Goal: Task Accomplishment & Management: Complete application form

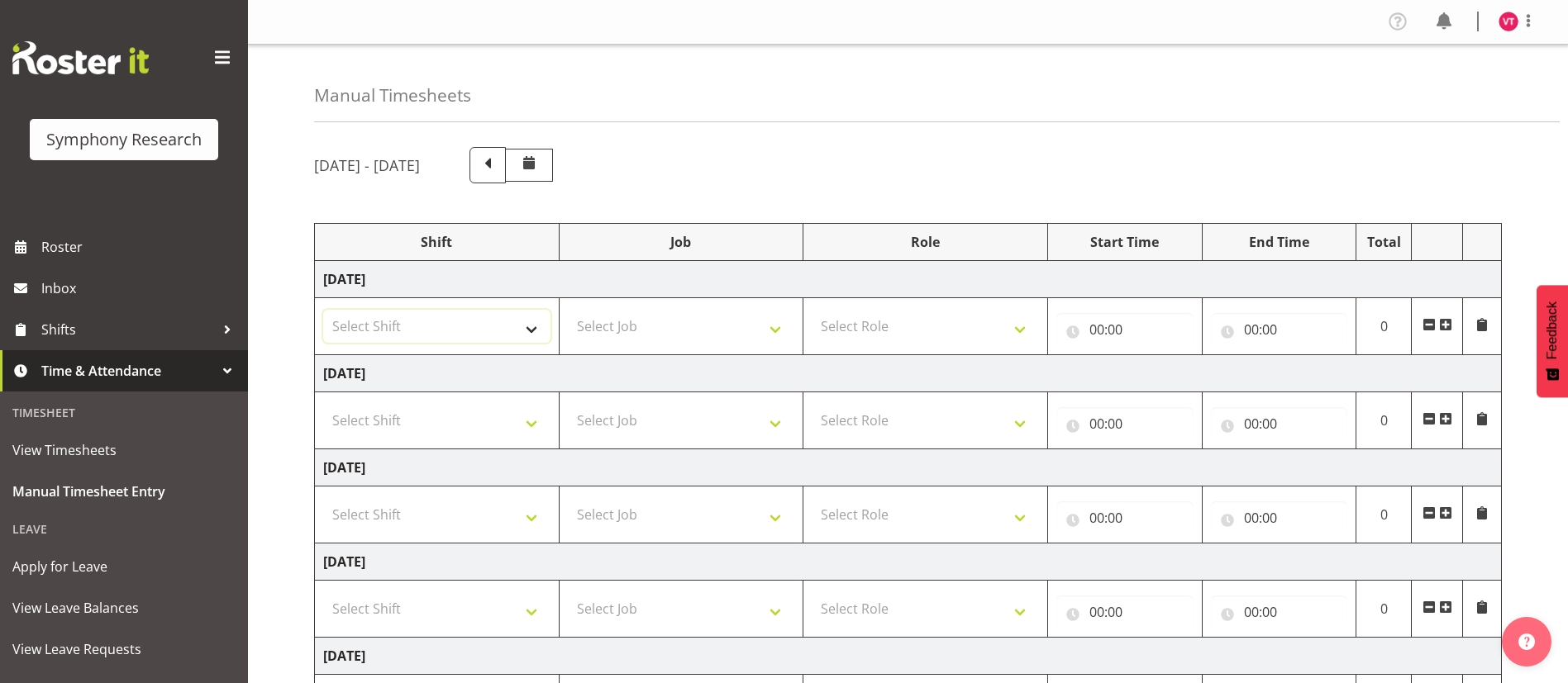
click at [527, 325] on select "Select Shift !!Weekend Residential (Roster IT Shift Label) *Business 9/10am ~ 4…" at bounding box center [437, 326] width 228 height 33
select select "81741"
click at [323, 310] on select "Select Shift !!Weekend Residential (Roster IT Shift Label) *Business 9/10am ~ 4…" at bounding box center [437, 326] width 228 height 33
click at [749, 320] on select "Select Job 550060 IF Admin 553492 World Poll Aus Wave 2 Main 2025 553493 World …" at bounding box center [681, 326] width 228 height 33
select select "10587"
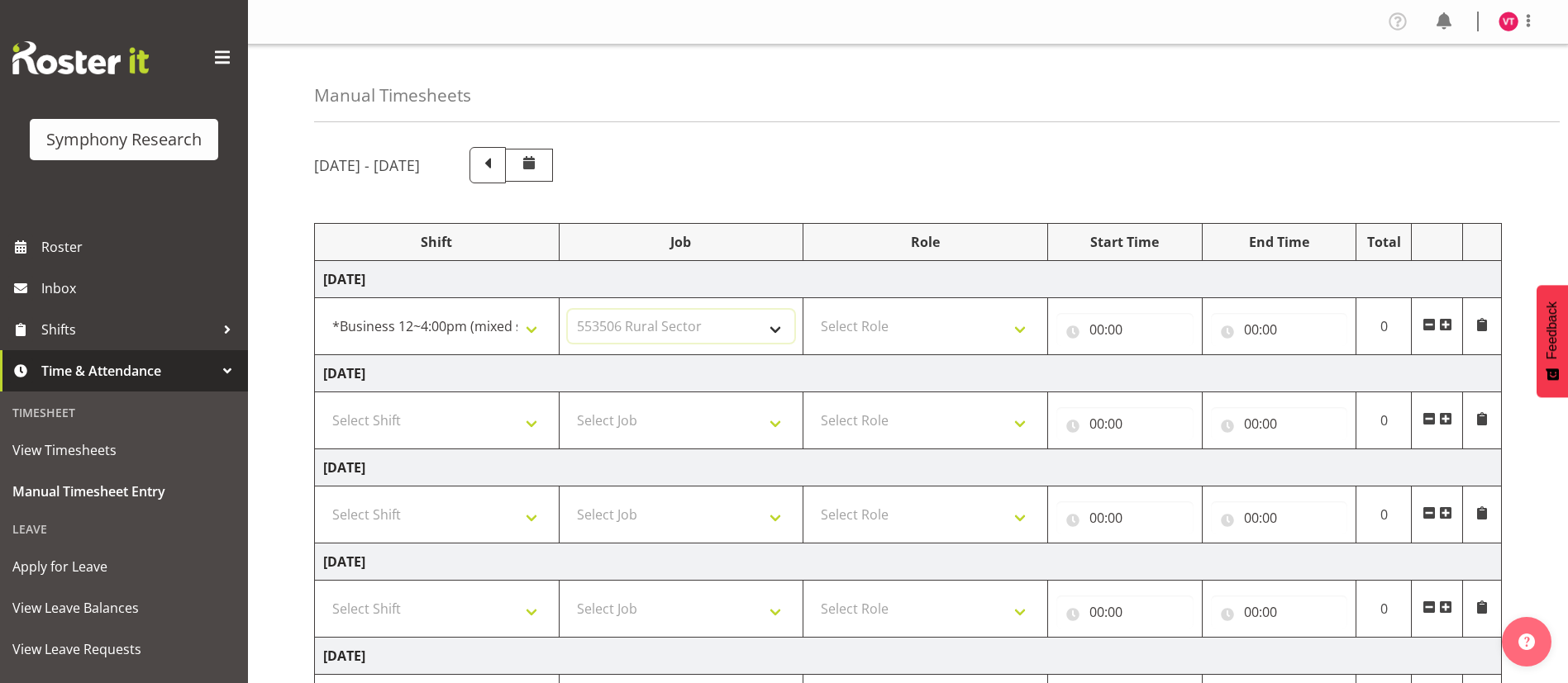
click at [568, 310] on select "Select Job 550060 IF Admin 553492 World Poll Aus Wave 2 Main 2025 553493 World …" at bounding box center [681, 326] width 228 height 33
click at [953, 315] on select "Select Role Briefing Interviewing" at bounding box center [925, 326] width 228 height 33
select select "47"
click at [812, 310] on select "Select Role Briefing Interviewing" at bounding box center [925, 326] width 228 height 33
click at [1118, 333] on input "00:00" at bounding box center [1125, 329] width 138 height 33
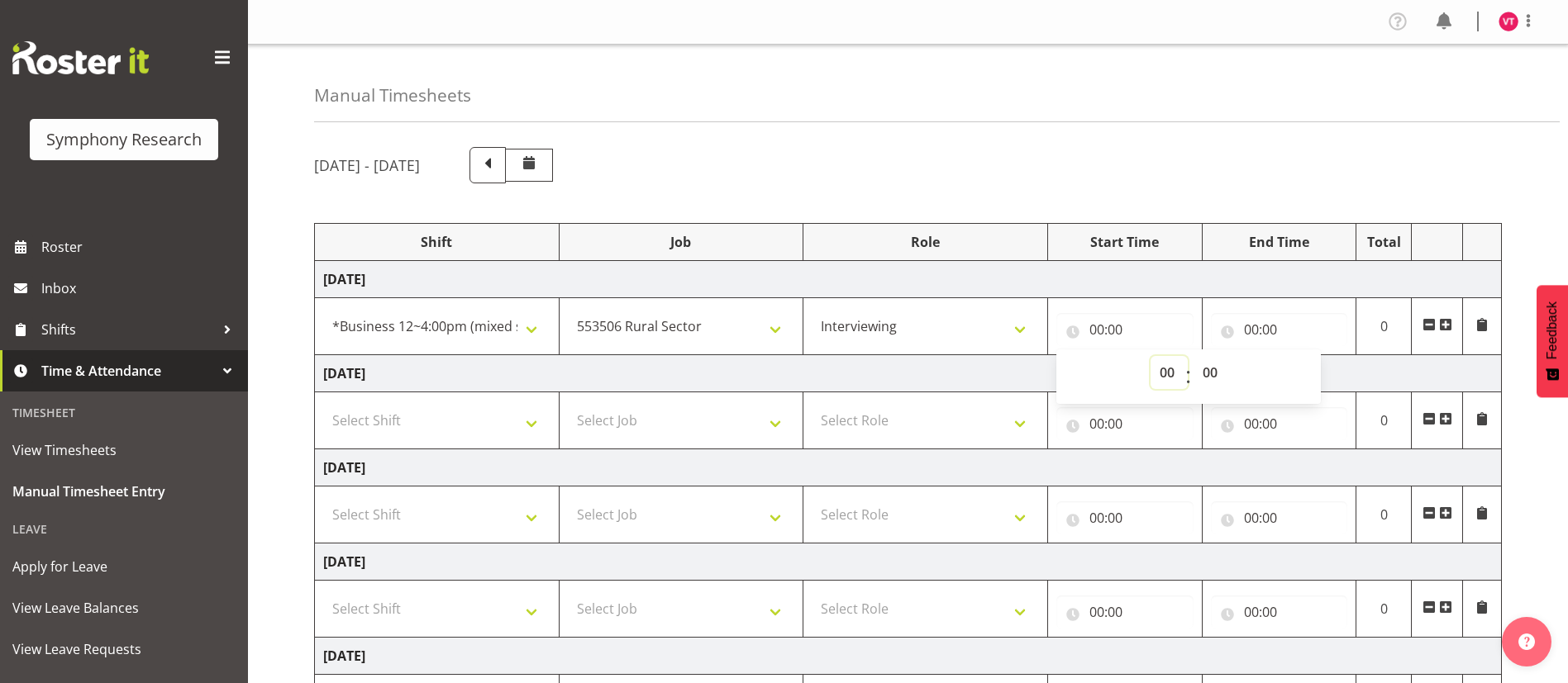
click at [1173, 377] on select "00 01 02 03 04 05 06 07 08 09 10 11 12 13 14 15 16 17 18 19 20 21 22 23" at bounding box center [1169, 372] width 38 height 33
select select "14"
click at [1150, 356] on select "00 01 02 03 04 05 06 07 08 09 10 11 12 13 14 15 16 17 18 19 20 21 22 23" at bounding box center [1169, 372] width 38 height 33
type input "14:00"
click at [1258, 327] on input "00:00" at bounding box center [1280, 329] width 138 height 33
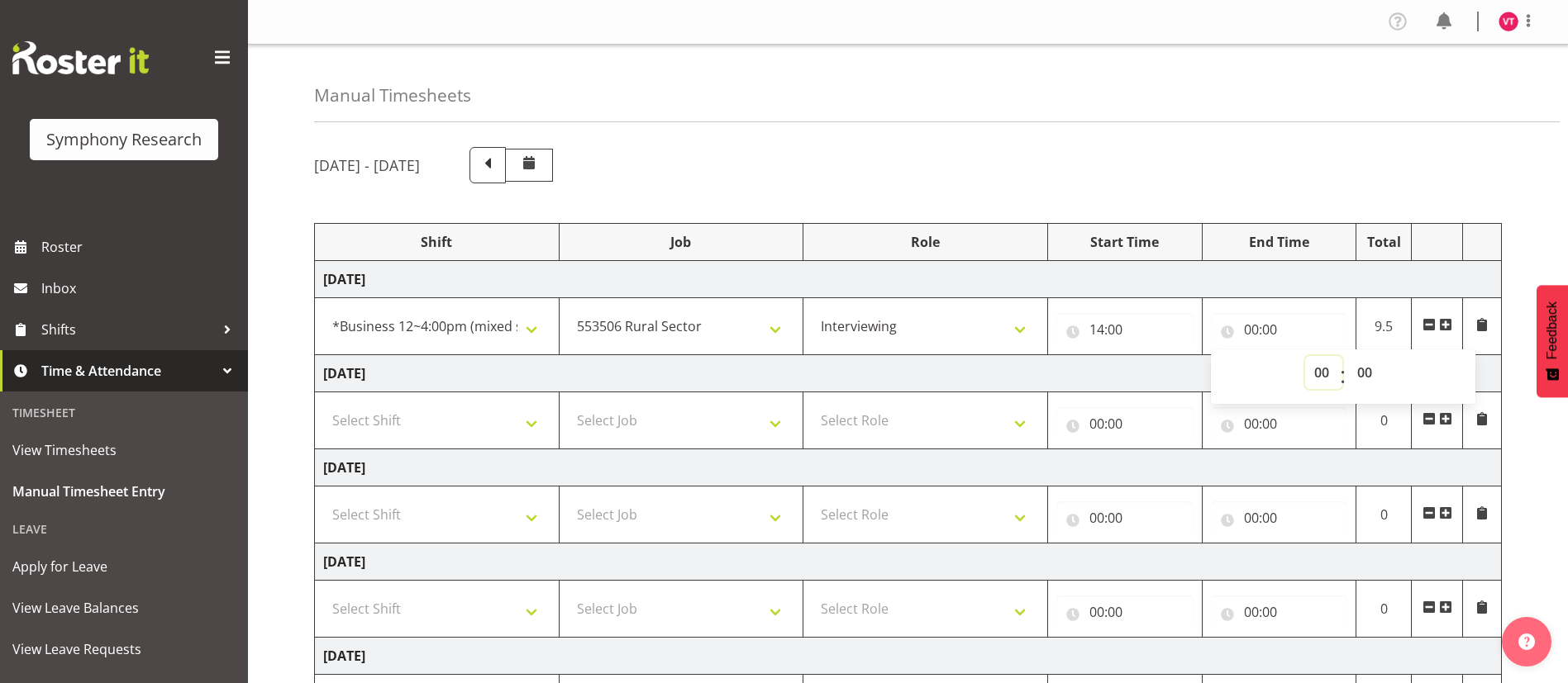
click at [1327, 371] on select "00 01 02 03 04 05 06 07 08 09 10 11 12 13 14 15 16 17 18 19 20 21 22 23" at bounding box center [1323, 372] width 38 height 33
select select "16"
click at [1305, 356] on select "00 01 02 03 04 05 06 07 08 09 10 11 12 13 14 15 16 17 18 19 20 21 22 23" at bounding box center [1323, 372] width 38 height 33
type input "16:00"
click at [1447, 320] on span at bounding box center [1445, 324] width 13 height 13
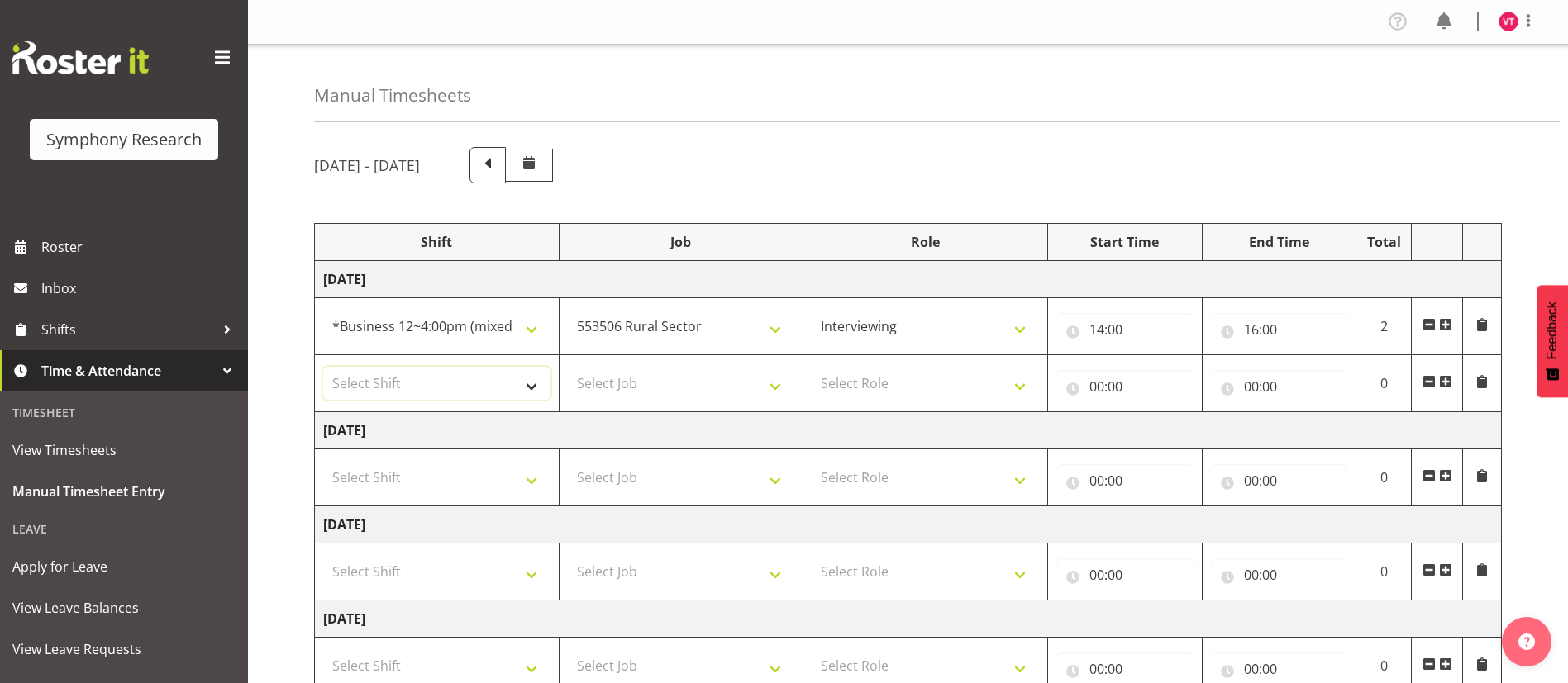
click at [531, 381] on select "Select Shift !!Weekend Residential (Roster IT Shift Label) *Business 9/10am ~ 4…" at bounding box center [437, 383] width 228 height 33
select select "48116"
click at [323, 367] on select "Select Shift !!Weekend Residential (Roster IT Shift Label) *Business 9/10am ~ 4…" at bounding box center [437, 383] width 228 height 33
click at [705, 379] on select "Select Job 550060 IF Admin 553492 World Poll Aus Wave 2 Main 2025 553493 World …" at bounding box center [681, 383] width 228 height 33
select select "10499"
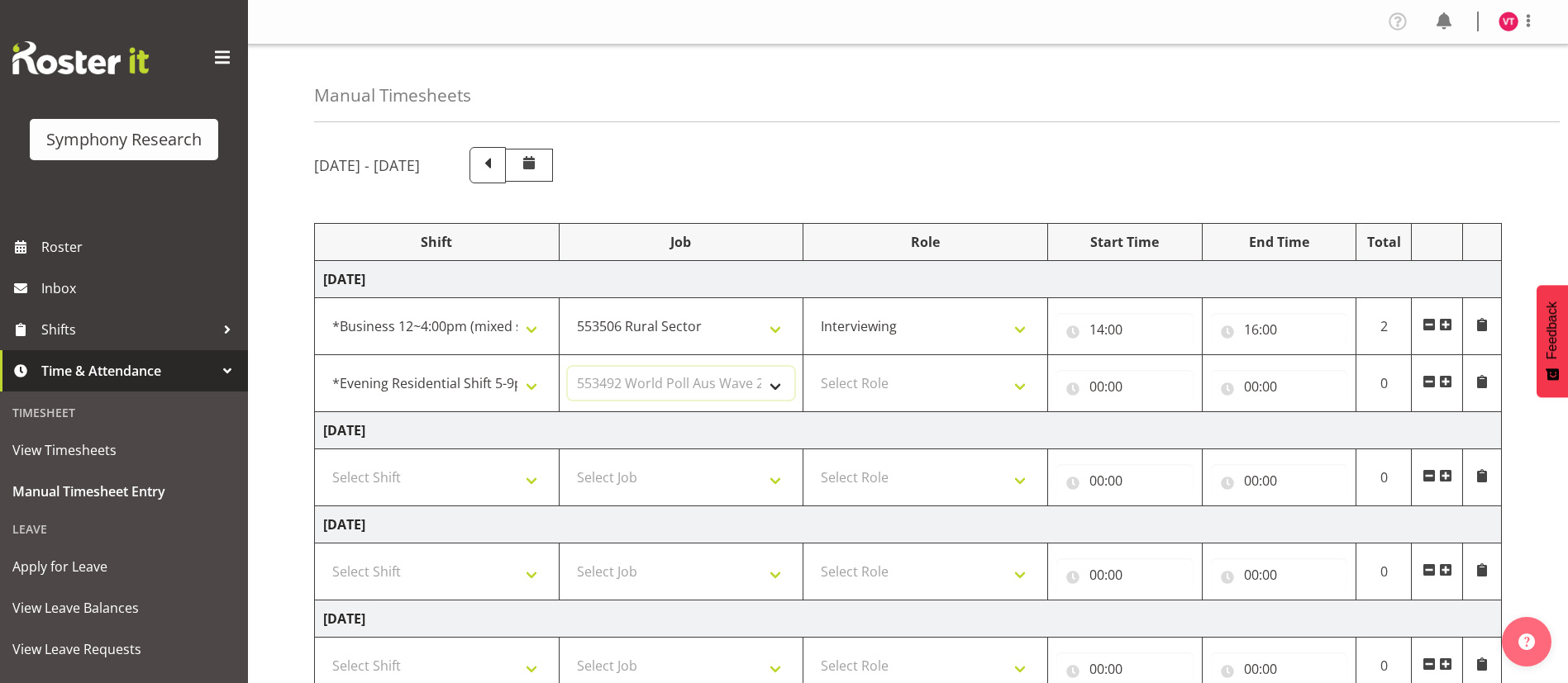
click at [568, 367] on select "Select Job 550060 IF Admin 553492 World Poll Aus Wave 2 Main 2025 553493 World …" at bounding box center [681, 383] width 228 height 33
click at [898, 384] on select "Select Role Briefing Interviewing" at bounding box center [925, 383] width 228 height 33
select select "47"
click at [812, 367] on select "Select Role Briefing Interviewing" at bounding box center [925, 383] width 228 height 33
click at [1097, 383] on input "00:00" at bounding box center [1125, 387] width 138 height 33
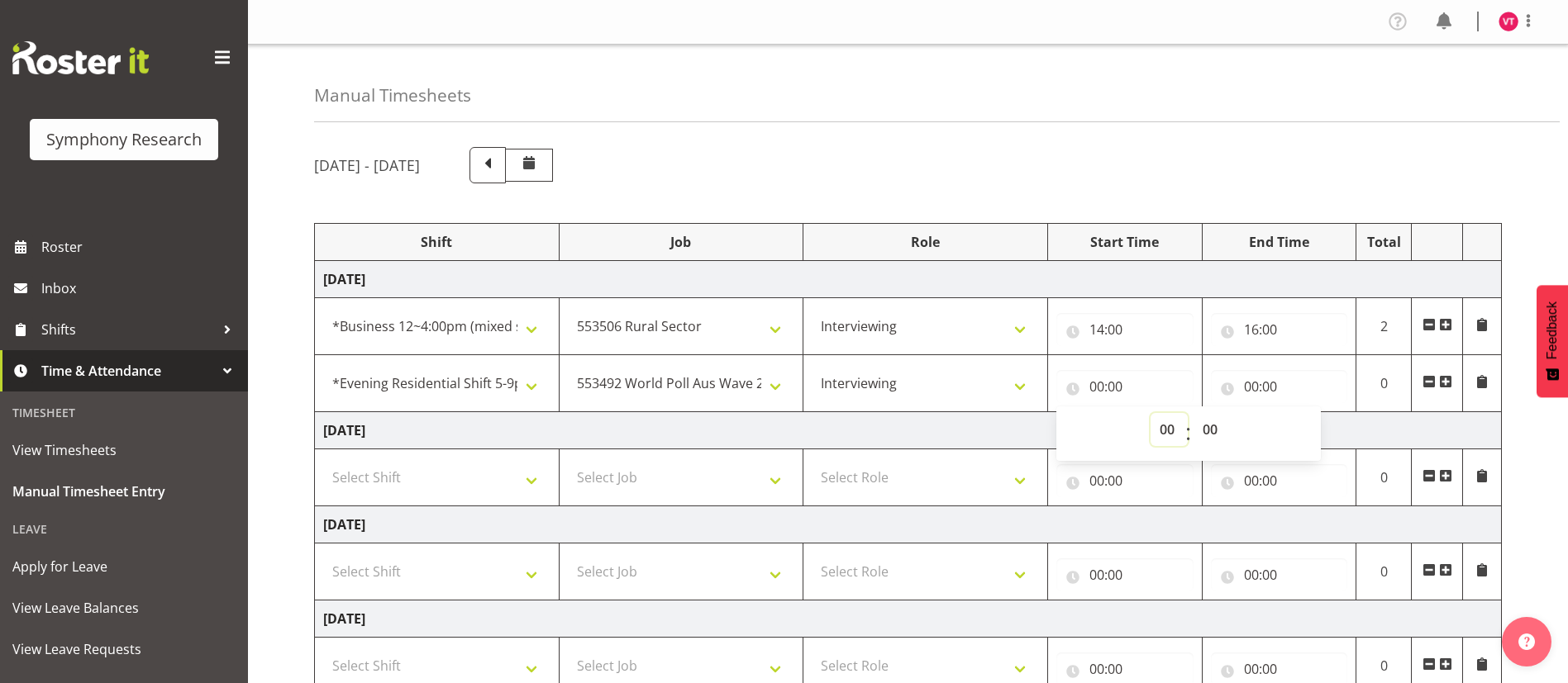
click at [1166, 432] on select "00 01 02 03 04 05 06 07 08 09 10 11 12 13 14 15 16 17 18 19 20 21 22 23" at bounding box center [1169, 429] width 38 height 33
select select "17"
click at [1150, 413] on select "00 01 02 03 04 05 06 07 08 09 10 11 12 13 14 15 16 17 18 19 20 21 22 23" at bounding box center [1169, 429] width 38 height 33
type input "17:00"
click at [1256, 387] on input "00:00" at bounding box center [1280, 387] width 138 height 33
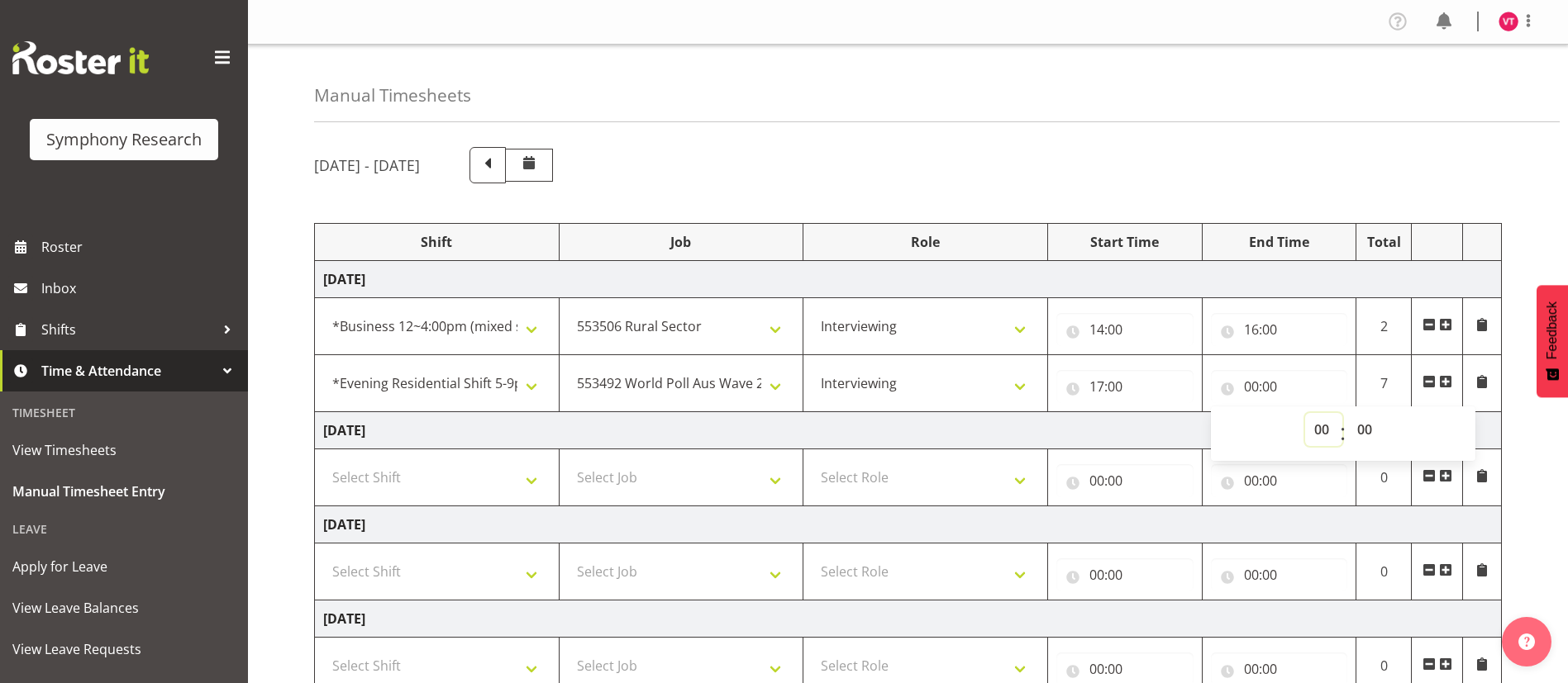
click at [1322, 429] on select "00 01 02 03 04 05 06 07 08 09 10 11 12 13 14 15 16 17 18 19 20 21 22 23" at bounding box center [1323, 429] width 38 height 33
select select "22"
click at [1305, 413] on select "00 01 02 03 04 05 06 07 08 09 10 11 12 13 14 15 16 17 18 19 20 21 22 23" at bounding box center [1323, 429] width 38 height 33
type input "22:00"
click at [1372, 431] on select "00 01 02 03 04 05 06 07 08 09 10 11 12 13 14 15 16 17 18 19 20 21 22 23 24 25 2…" at bounding box center [1367, 429] width 38 height 33
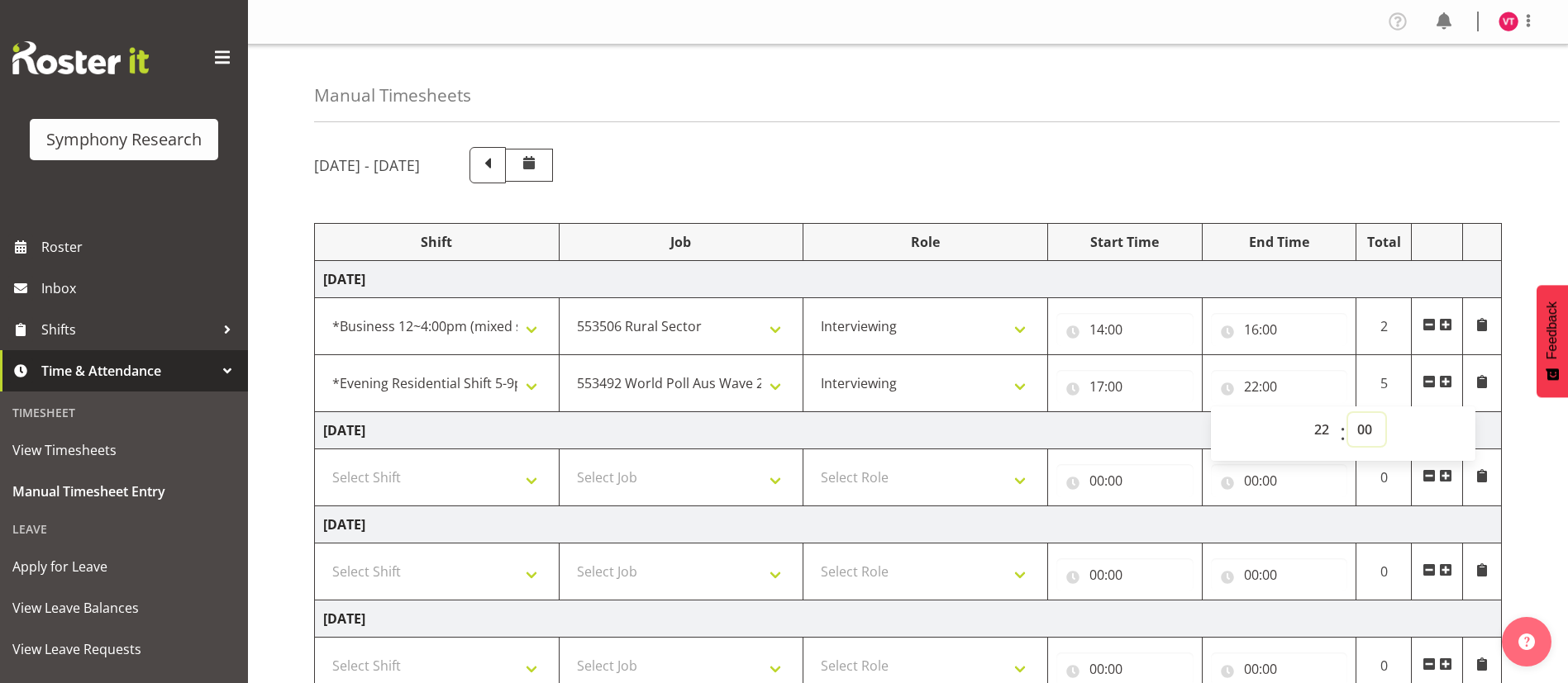
select select "30"
click at [1348, 413] on select "00 01 02 03 04 05 06 07 08 09 10 11 12 13 14 15 16 17 18 19 20 21 22 23 24 25 2…" at bounding box center [1367, 429] width 38 height 33
type input "22:30"
click at [1083, 417] on td "[DATE]" at bounding box center [908, 431] width 1187 height 37
click at [538, 385] on select "!!Weekend Residential (Roster IT Shift Label) *Business 9/10am ~ 4:30pm *Busine…" at bounding box center [437, 383] width 228 height 33
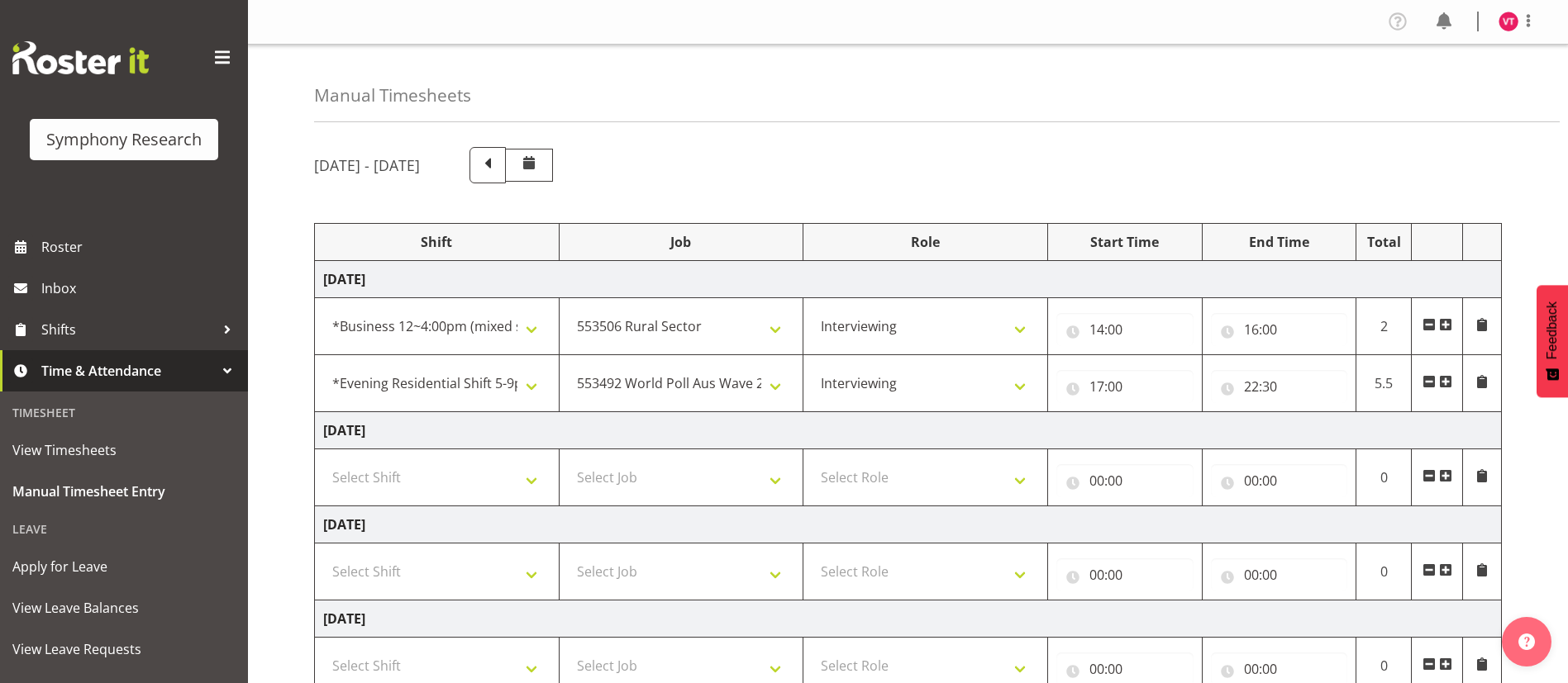
click at [1444, 383] on span at bounding box center [1445, 381] width 13 height 13
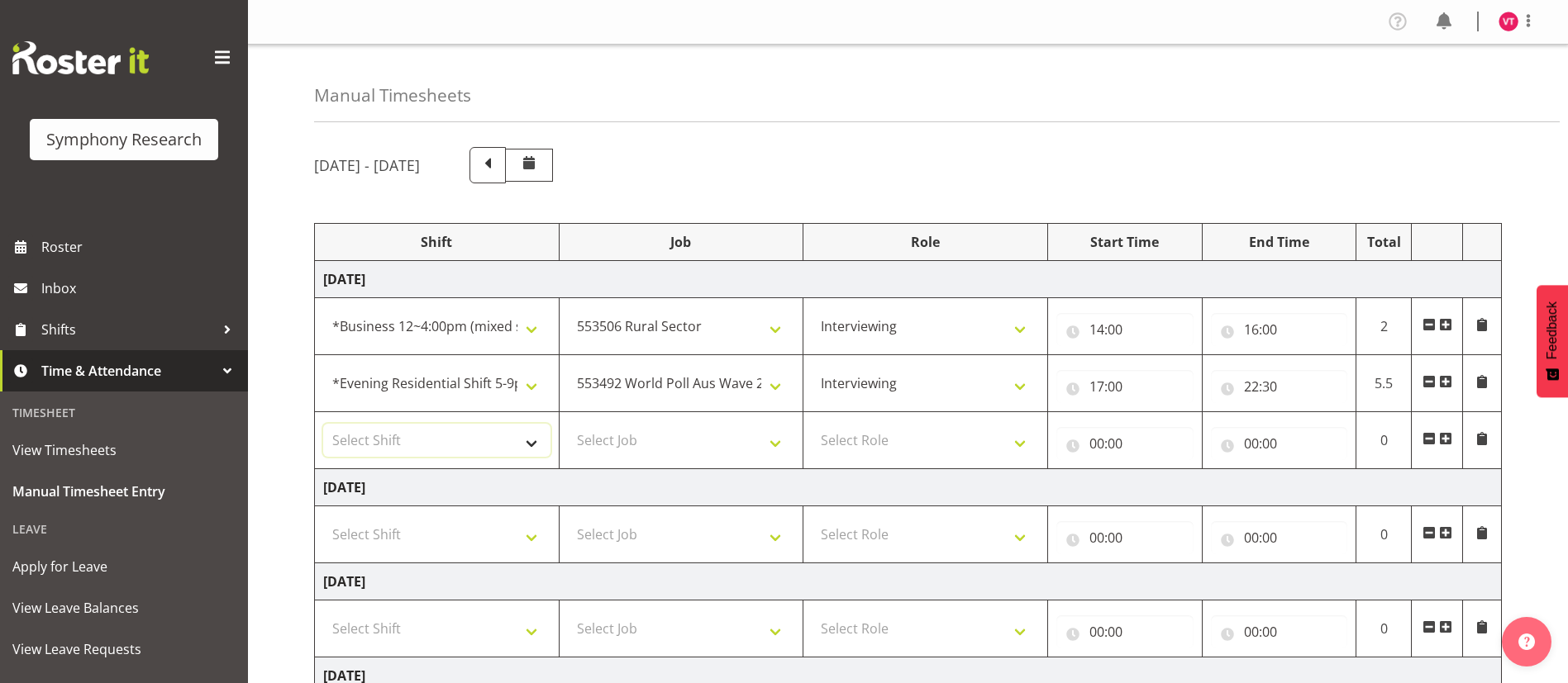
click at [527, 439] on select "Select Shift !!Weekend Residential (Roster IT Shift Label) *Business 9/10am ~ 4…" at bounding box center [437, 440] width 228 height 33
select select "57511"
click at [323, 424] on select "Select Shift !!Weekend Residential (Roster IT Shift Label) *Business 9/10am ~ 4…" at bounding box center [437, 440] width 228 height 33
click at [761, 436] on select "Select Job 550060 IF Admin 553492 World Poll Aus Wave 2 Main 2025 553493 World …" at bounding box center [681, 440] width 228 height 33
select select "10499"
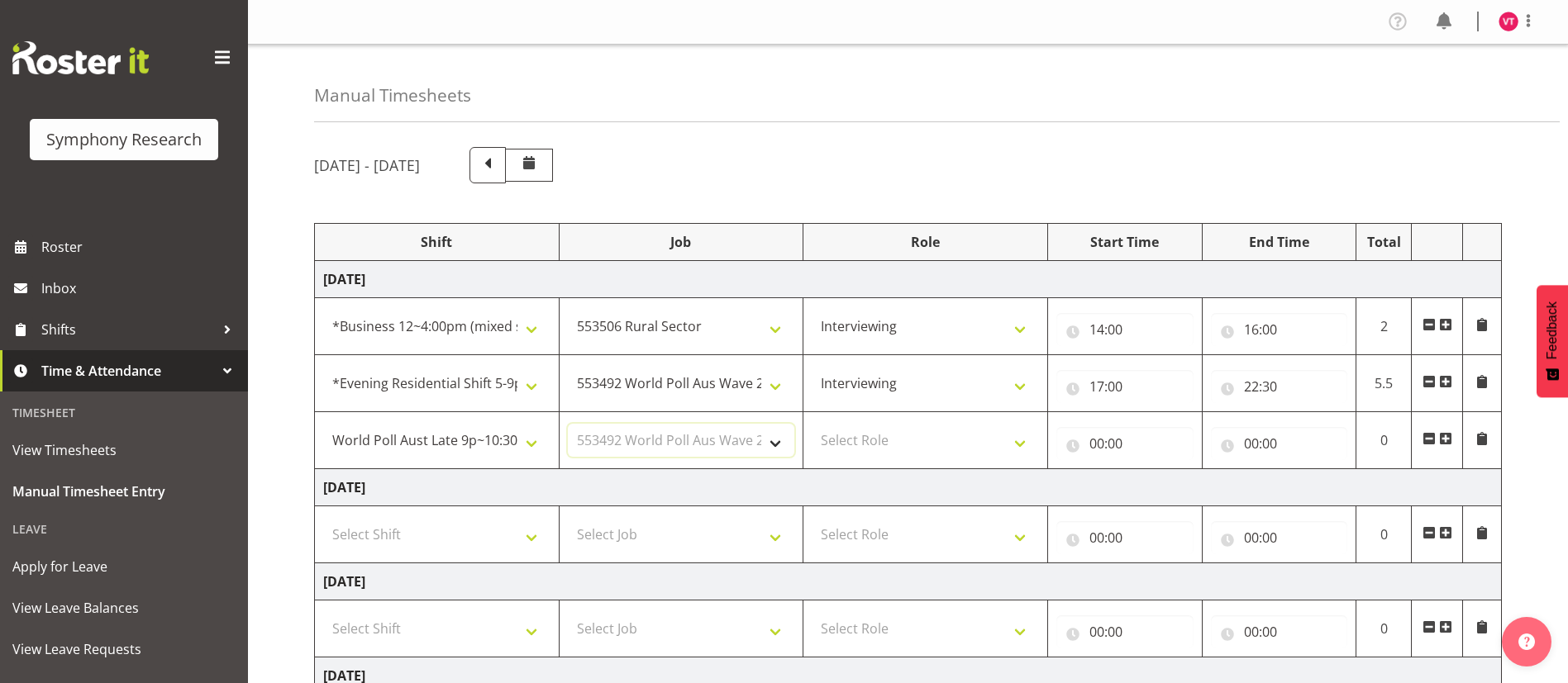
click at [568, 424] on select "Select Job 550060 IF Admin 553492 World Poll Aus Wave 2 Main 2025 553493 World …" at bounding box center [681, 440] width 228 height 33
click at [927, 432] on select "Select Role Briefing Interviewing" at bounding box center [925, 440] width 228 height 33
select select "47"
click at [812, 424] on select "Select Role Briefing Interviewing" at bounding box center [925, 440] width 228 height 33
click at [1094, 444] on input "00:00" at bounding box center [1125, 443] width 138 height 33
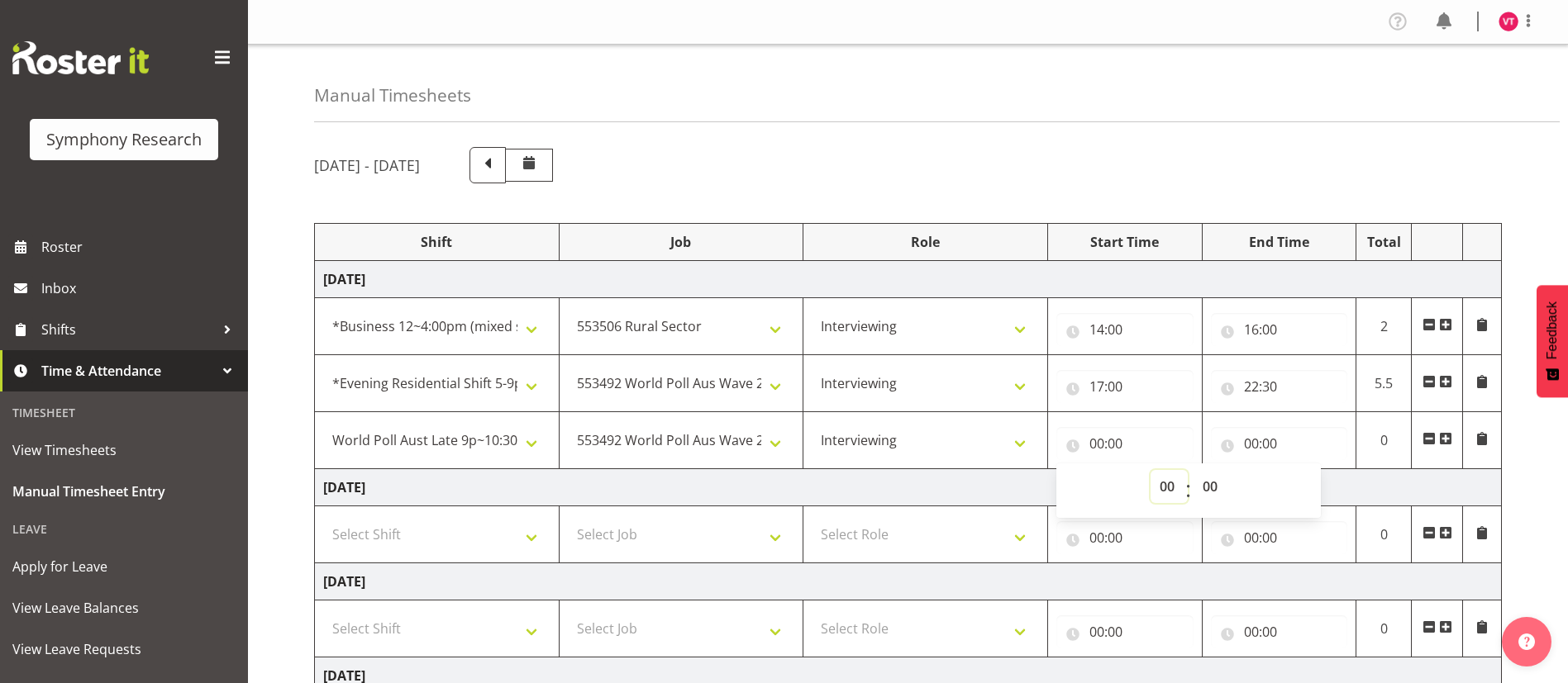
click at [1170, 488] on select "00 01 02 03 04 05 06 07 08 09 10 11 12 13 14 15 16 17 18 19 20 21 22 23" at bounding box center [1169, 487] width 38 height 33
select select "21"
click at [1150, 471] on select "00 01 02 03 04 05 06 07 08 09 10 11 12 13 14 15 16 17 18 19 20 21 22 23" at bounding box center [1169, 487] width 38 height 33
type input "21:00"
click at [1252, 444] on input "00:00" at bounding box center [1280, 443] width 138 height 33
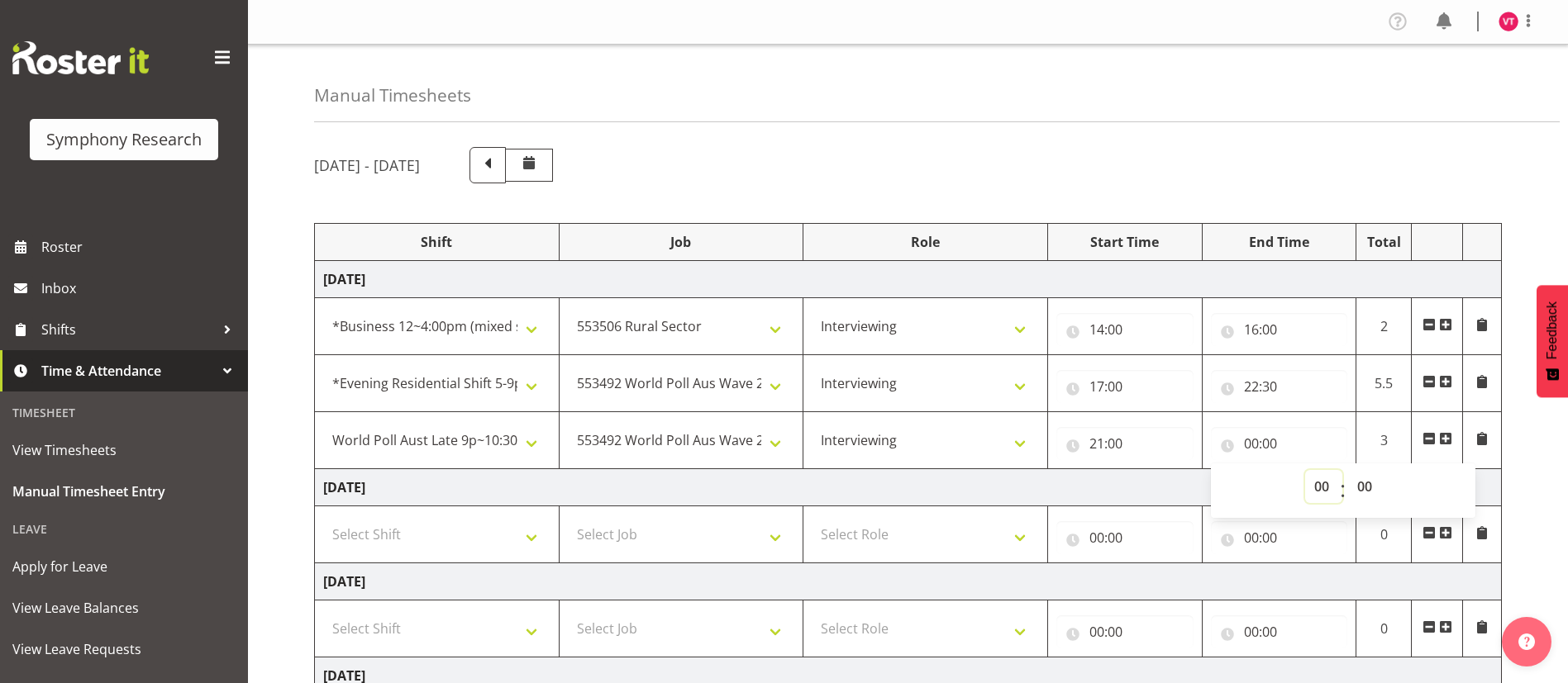
click at [1314, 479] on select "00 01 02 03 04 05 06 07 08 09 10 11 12 13 14 15 16 17 18 19 20 21 22 23" at bounding box center [1323, 487] width 38 height 33
select select "22"
click at [1305, 471] on select "00 01 02 03 04 05 06 07 08 09 10 11 12 13 14 15 16 17 18 19 20 21 22 23" at bounding box center [1323, 487] width 38 height 33
type input "22:00"
click at [1363, 484] on select "00 01 02 03 04 05 06 07 08 09 10 11 12 13 14 15 16 17 18 19 20 21 22 23 24 25 2…" at bounding box center [1367, 487] width 38 height 33
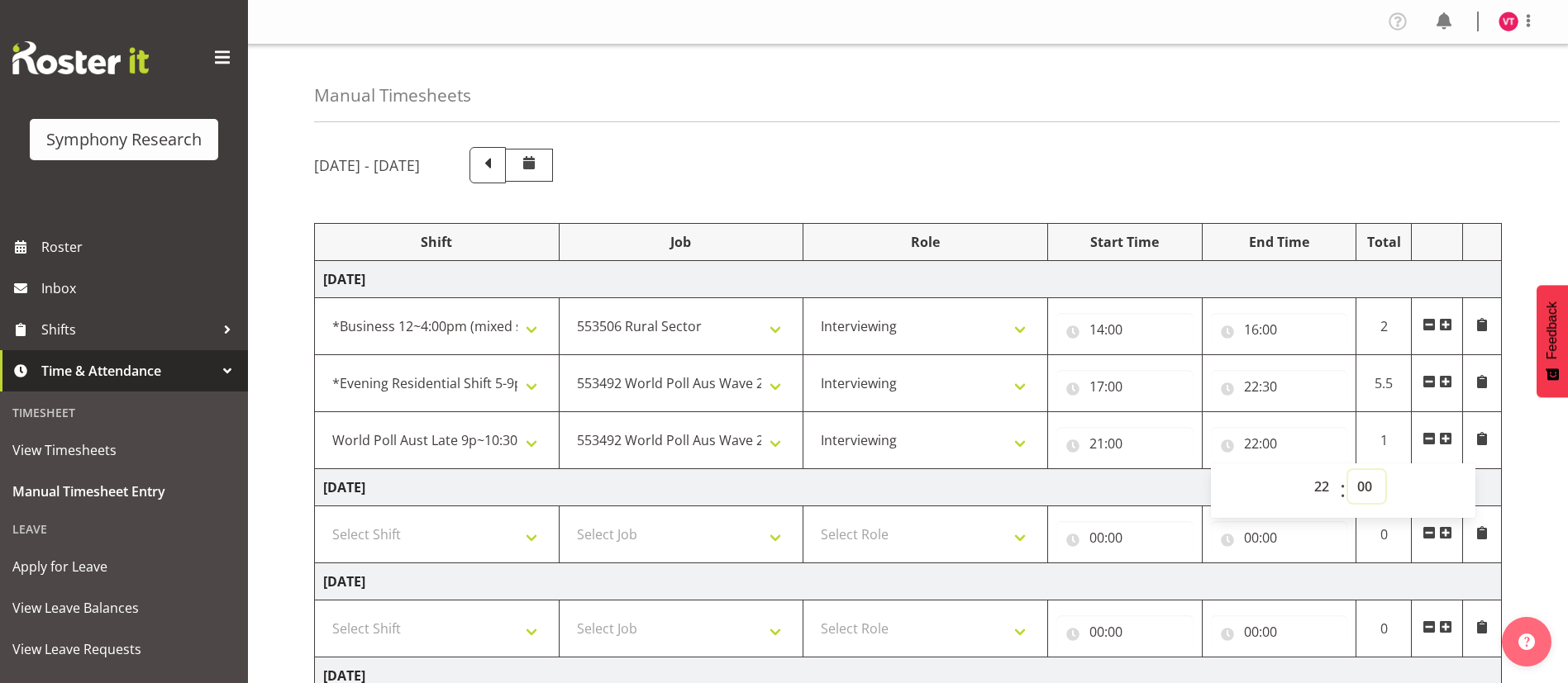
select select "30"
click at [1348, 471] on select "00 01 02 03 04 05 06 07 08 09 10 11 12 13 14 15 16 17 18 19 20 21 22 23 24 25 2…" at bounding box center [1367, 487] width 38 height 33
type input "22:30"
click at [1254, 378] on input "22:30" at bounding box center [1280, 387] width 138 height 33
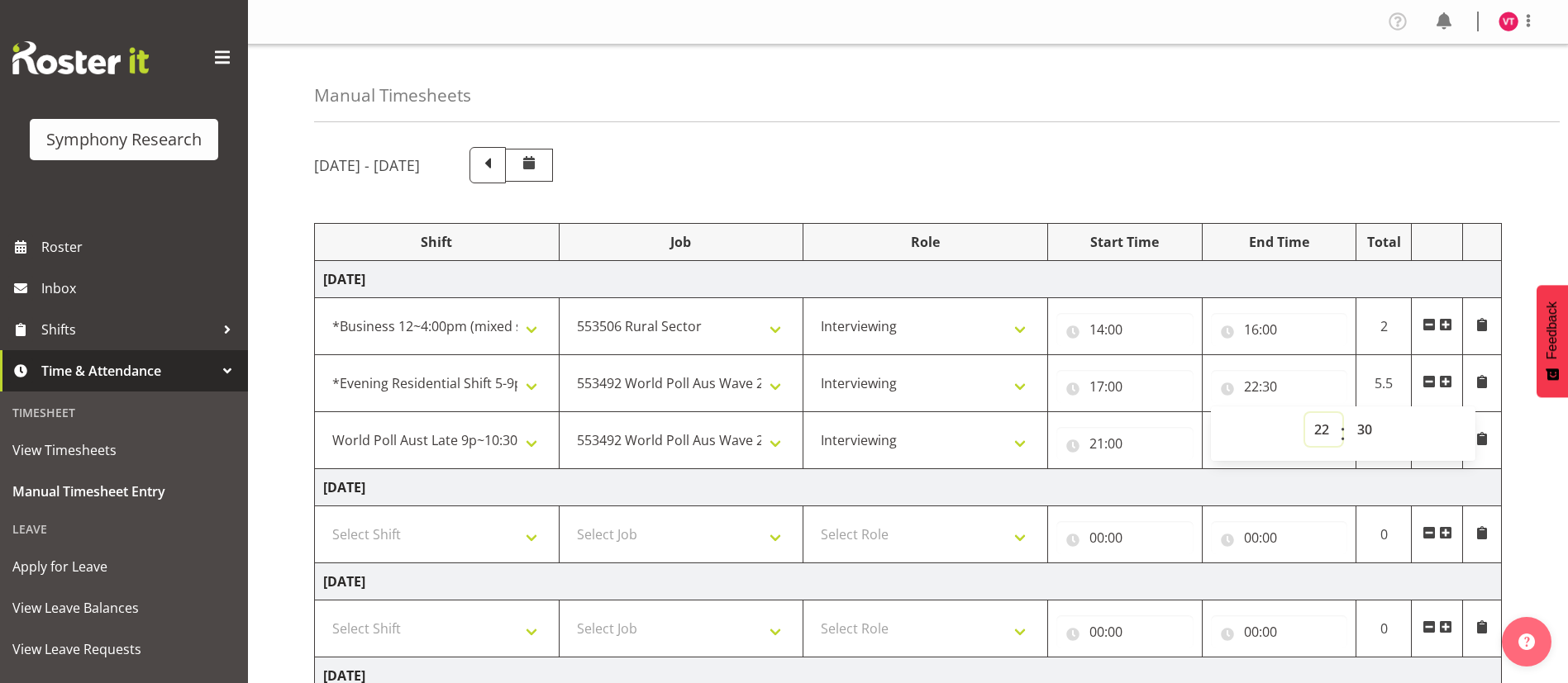
click at [1326, 429] on select "00 01 02 03 04 05 06 07 08 09 10 11 12 13 14 15 16 17 18 19 20 21 22 23" at bounding box center [1323, 429] width 38 height 33
select select "21"
click at [1305, 413] on select "00 01 02 03 04 05 06 07 08 09 10 11 12 13 14 15 16 17 18 19 20 21 22 23" at bounding box center [1323, 429] width 38 height 33
type input "21:30"
click at [1373, 424] on select "00 01 02 03 04 05 06 07 08 09 10 11 12 13 14 15 16 17 18 19 20 21 22 23 24 25 2…" at bounding box center [1367, 429] width 38 height 33
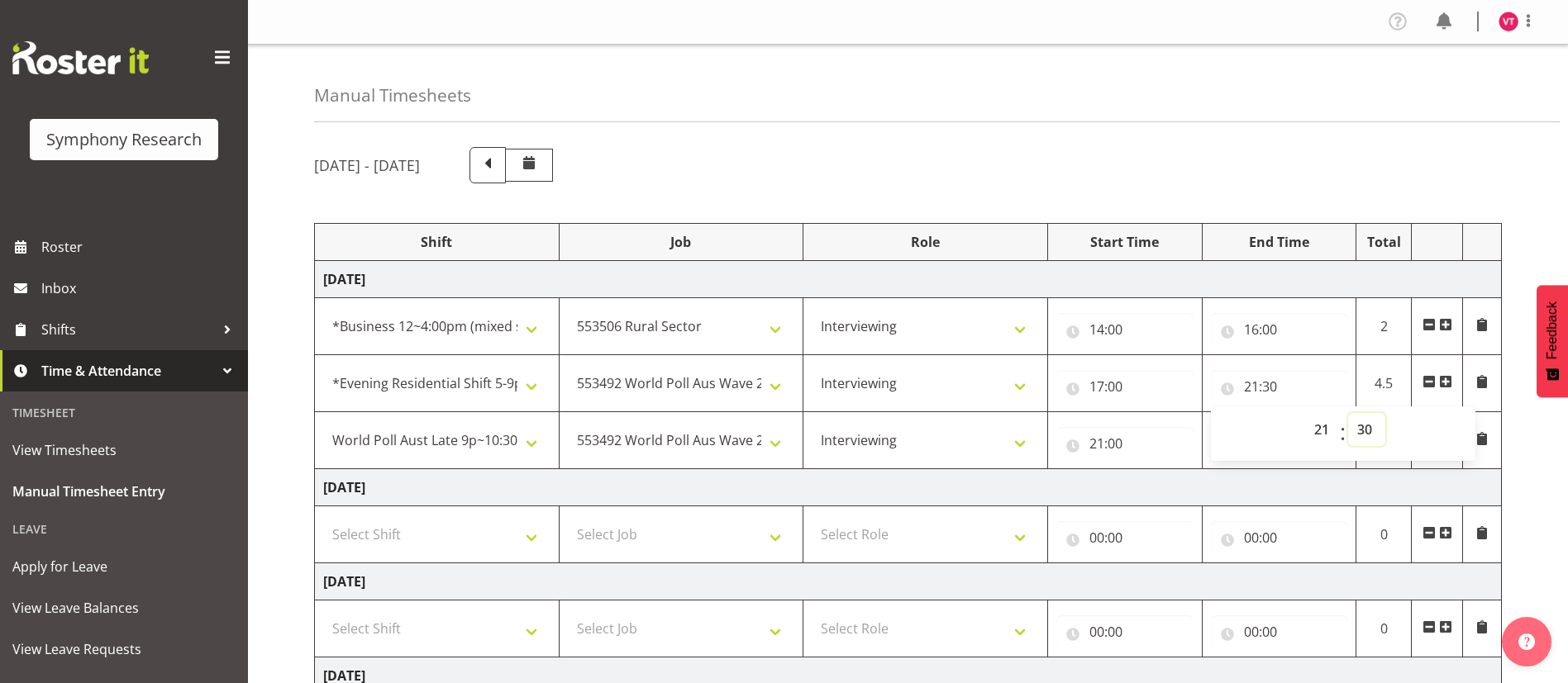
select select "0"
click at [1348, 413] on select "00 01 02 03 04 05 06 07 08 09 10 11 12 13 14 15 16 17 18 19 20 21 22 23 24 25 2…" at bounding box center [1367, 429] width 38 height 33
type input "21:00"
click at [1140, 485] on td "[DATE]" at bounding box center [908, 488] width 1187 height 37
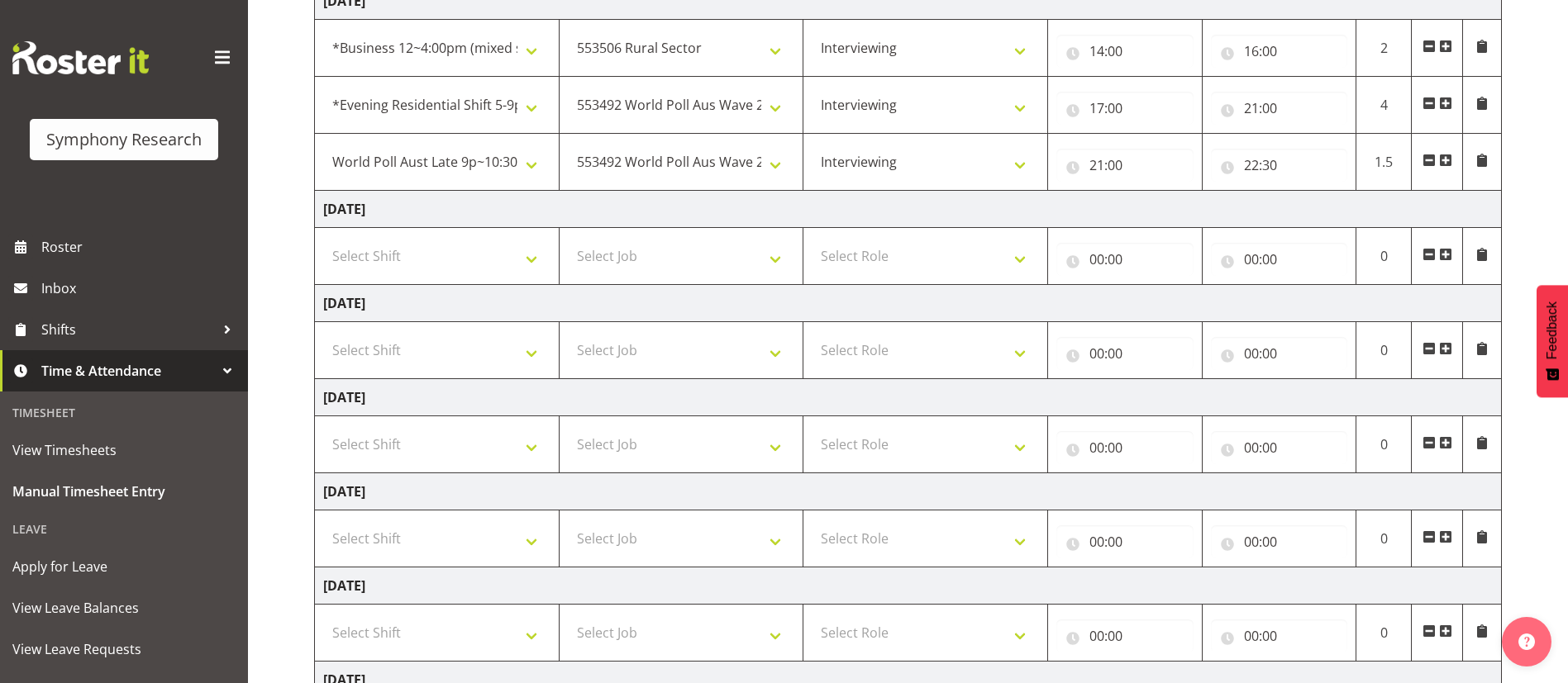
scroll to position [462, 0]
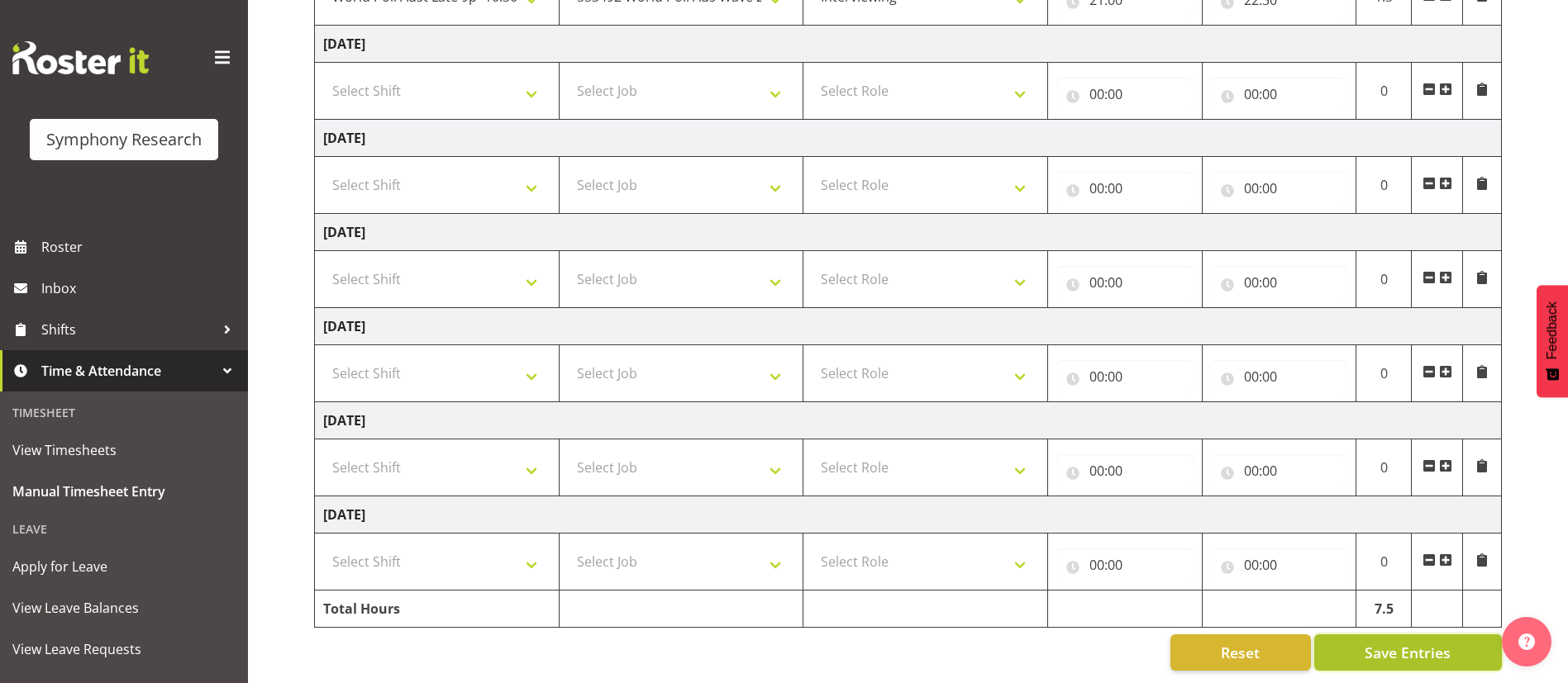
click at [1371, 642] on span "Save Entries" at bounding box center [1407, 653] width 86 height 21
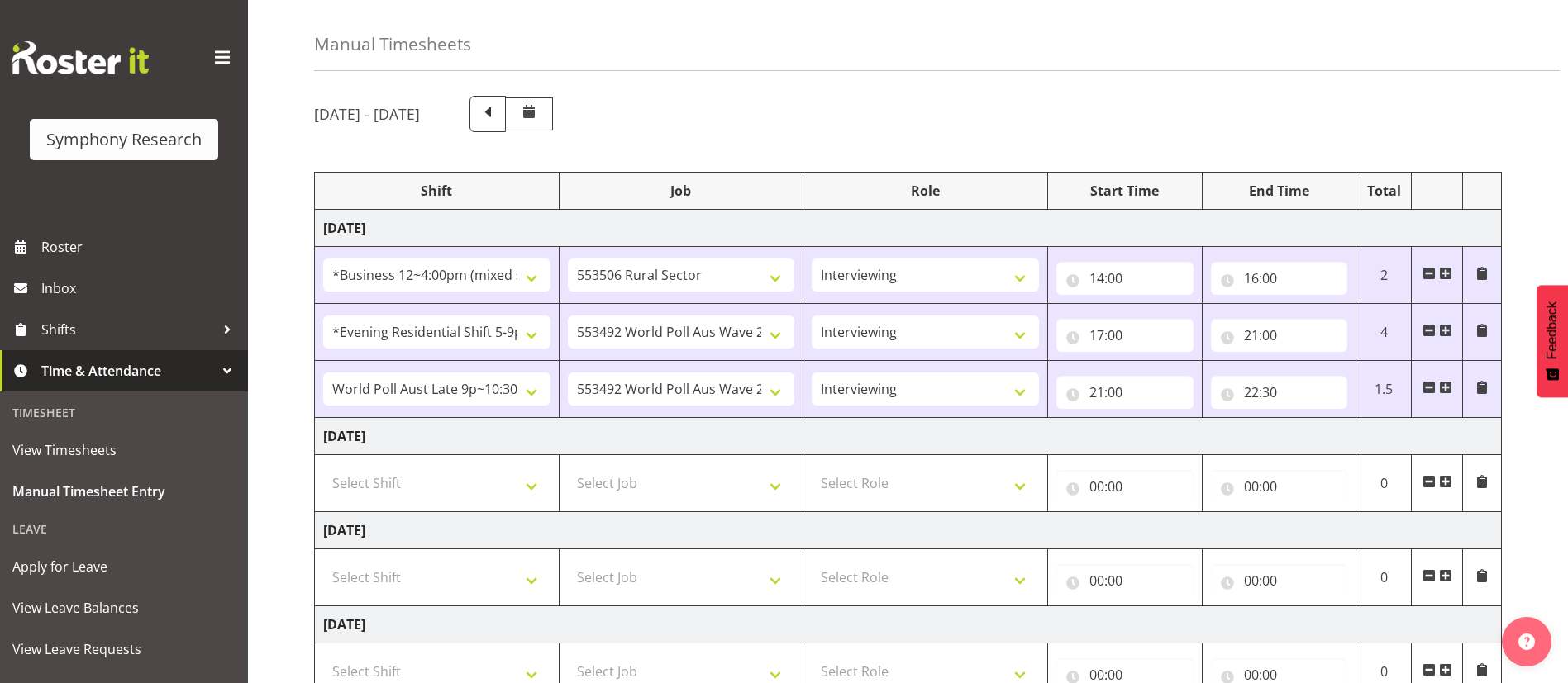
scroll to position [11, 0]
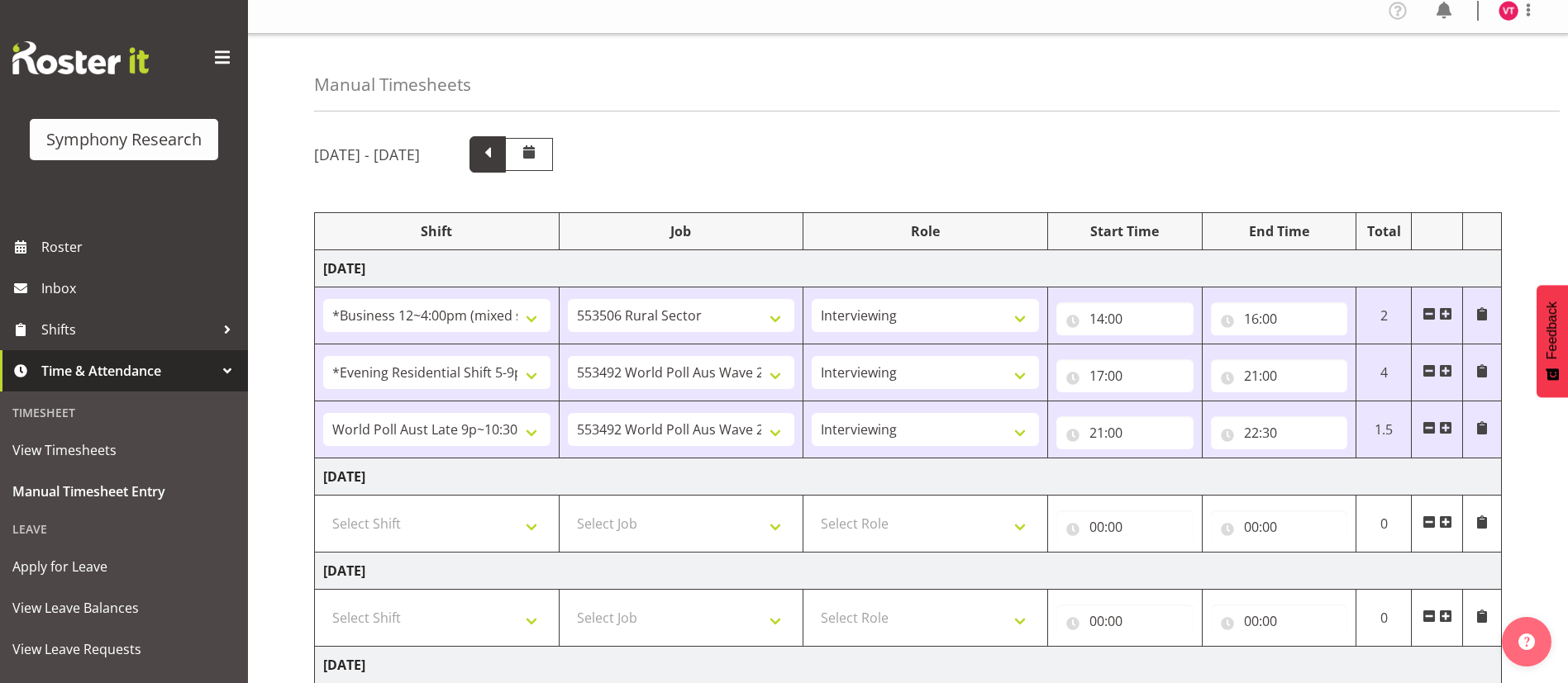
click at [505, 155] on span at bounding box center [488, 154] width 37 height 37
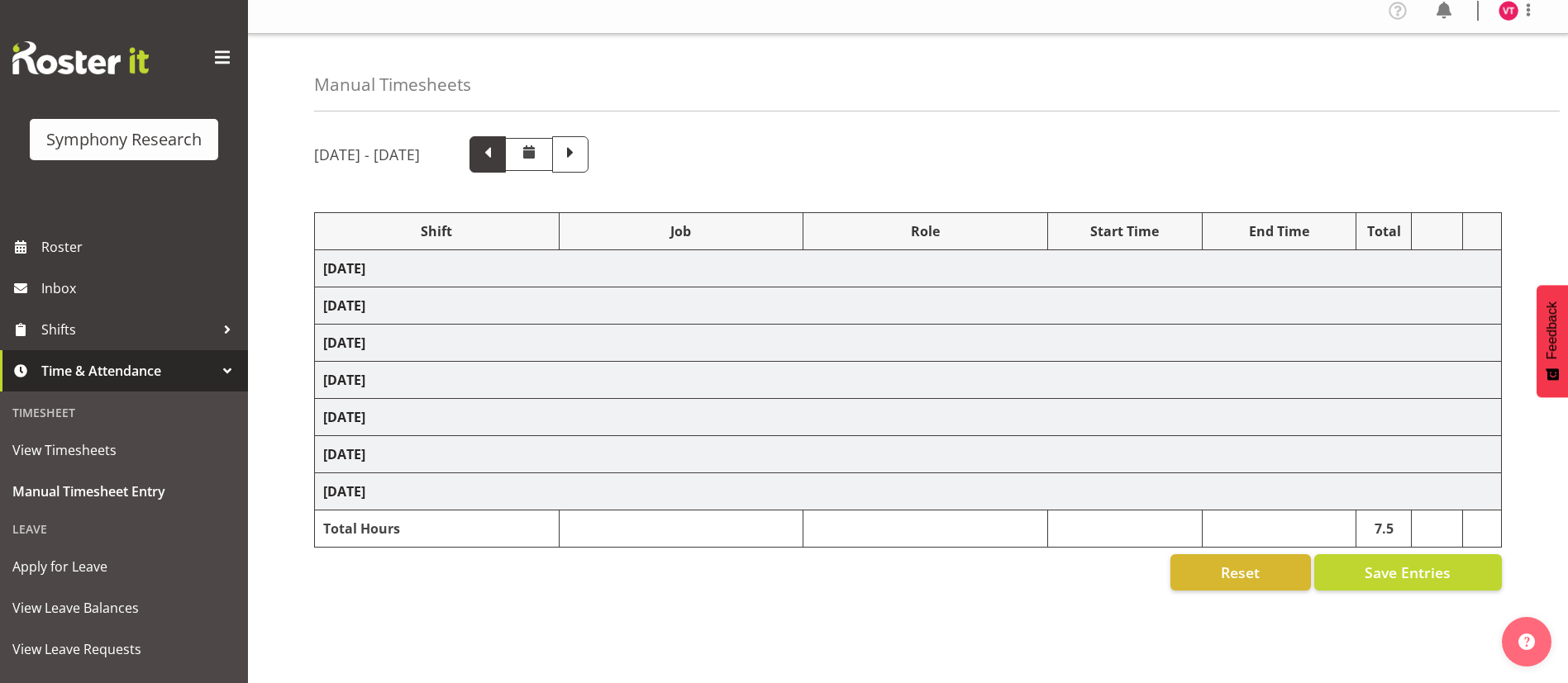
click at [498, 155] on span at bounding box center [488, 153] width 21 height 21
select select "81741"
select select "10499"
select select "47"
select select "48116"
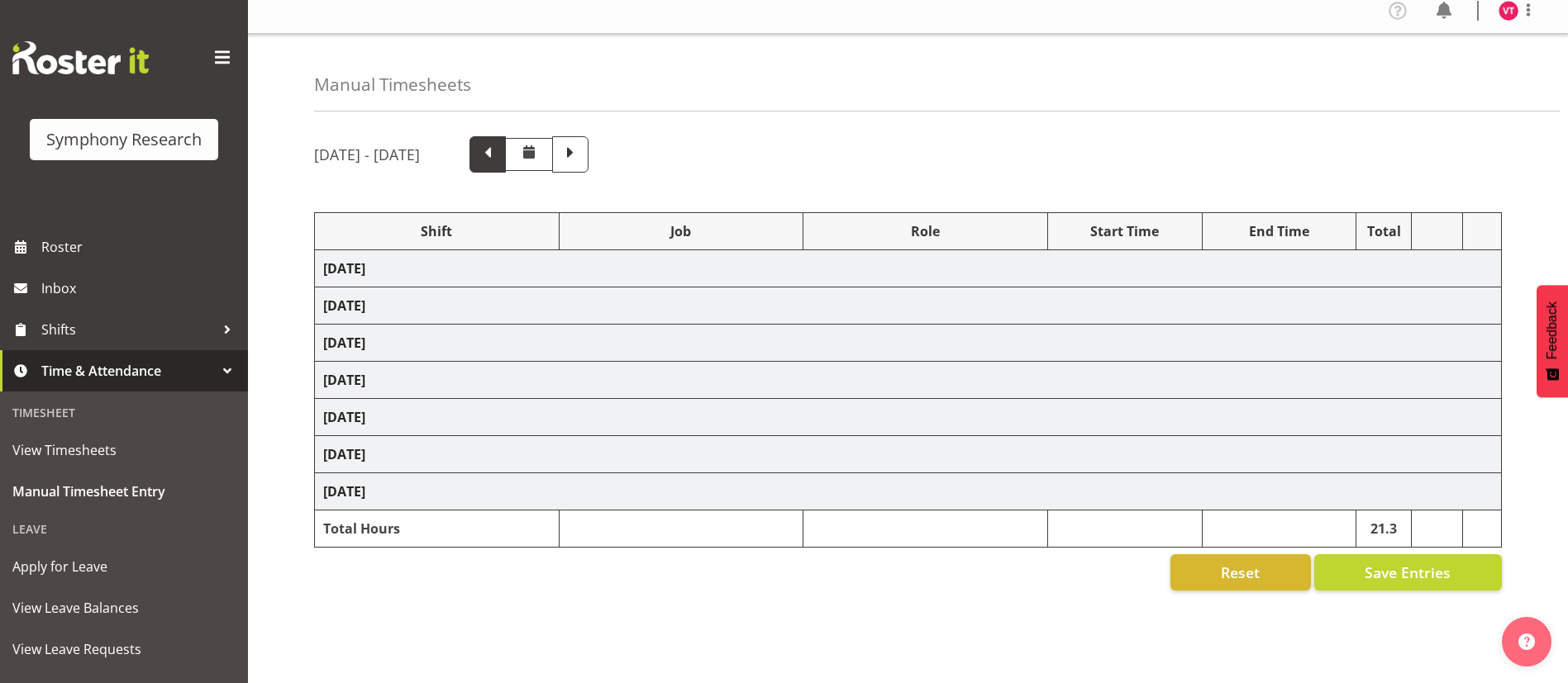
select select "10587"
select select "81298"
select select "10587"
select select "47"
select select "56692"
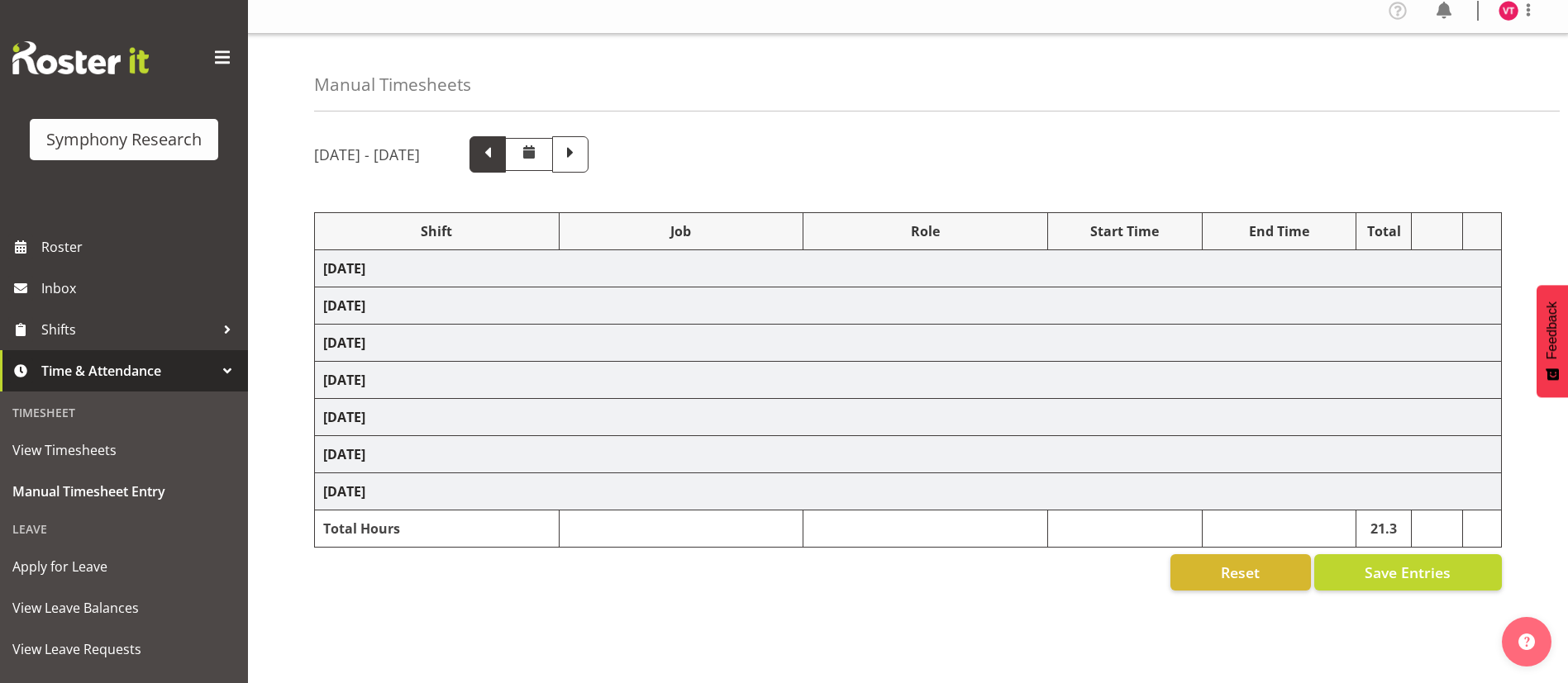
select select "10499"
select select "47"
select select "81741"
select select "10499"
select select "47"
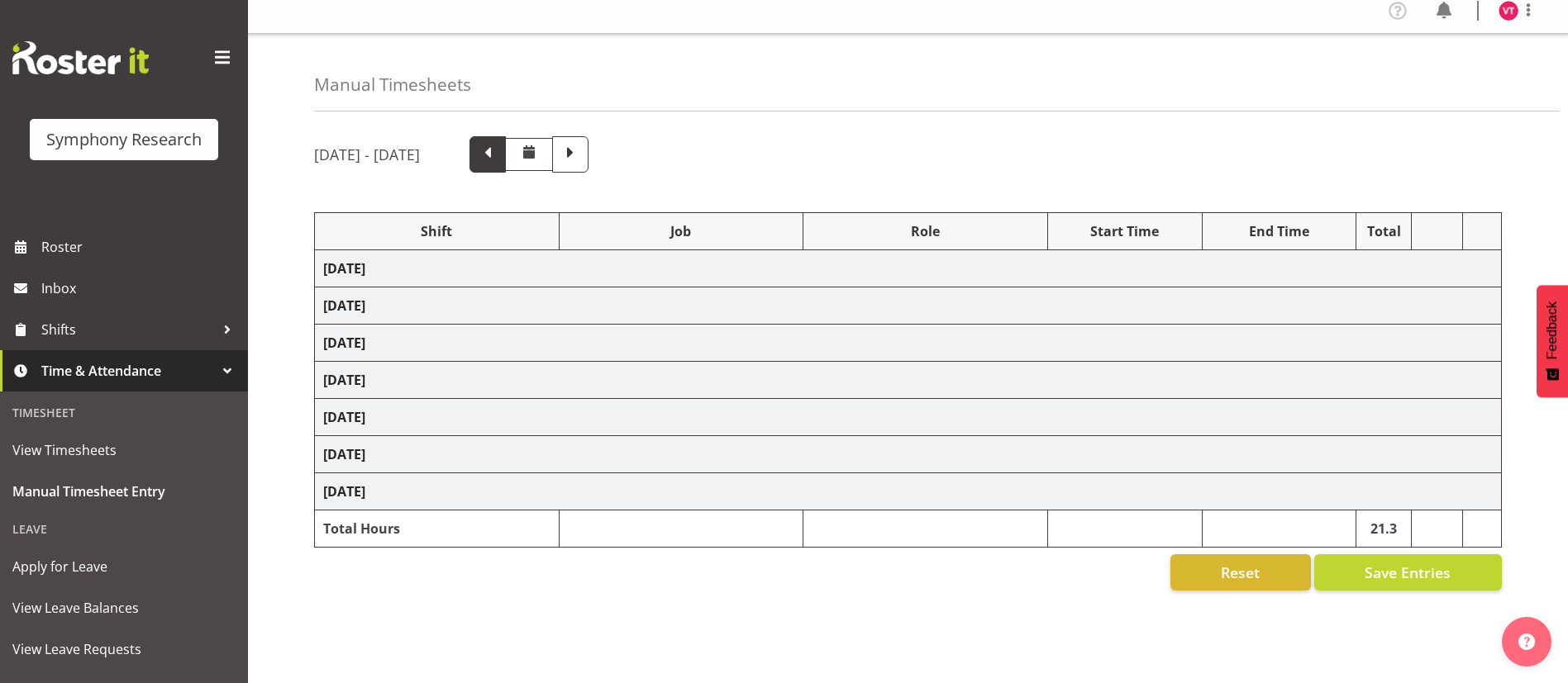
select select "48116"
select select "10587"
select select "47"
select select "56692"
select select "10499"
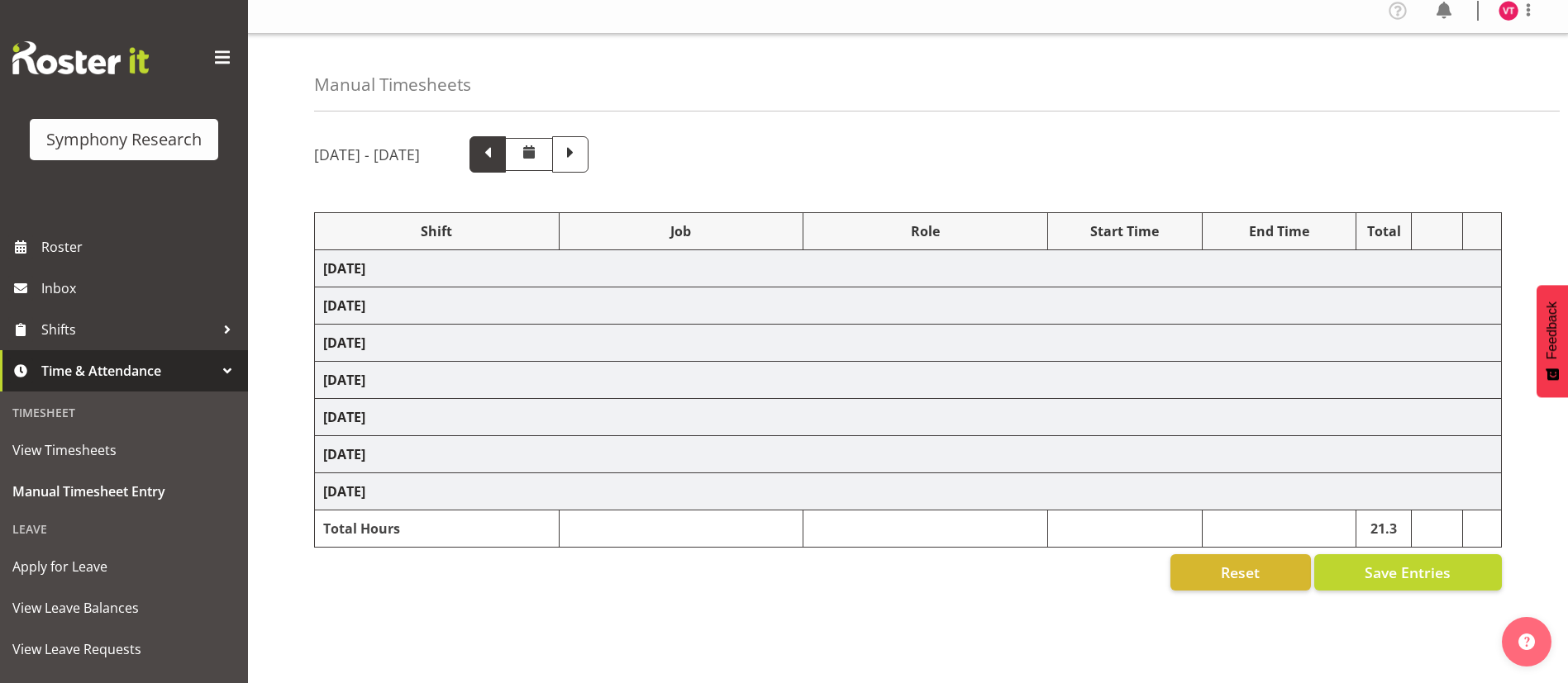
select select "47"
select select "81741"
select select "10499"
select select "47"
select select "48116"
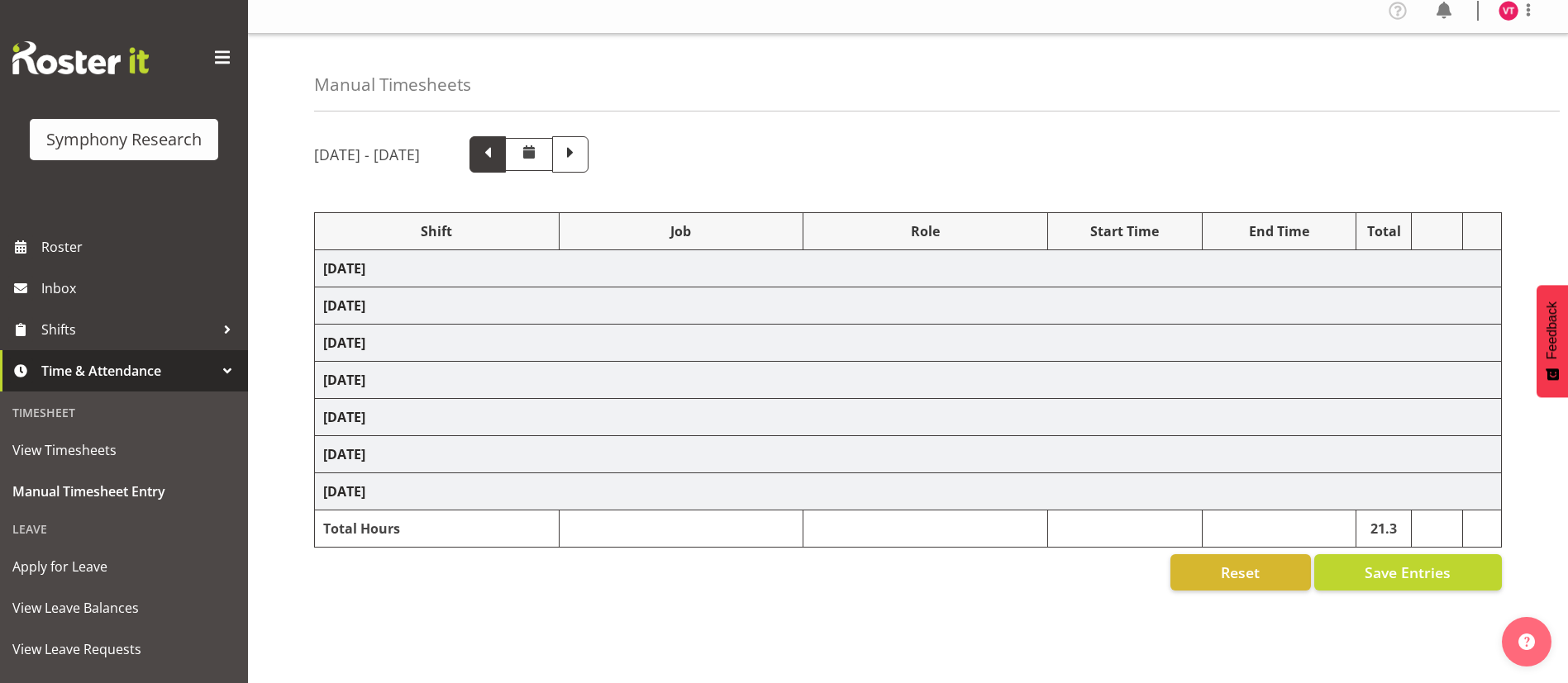
select select "10587"
select select "47"
select select "81298"
select select "10587"
select select "81298"
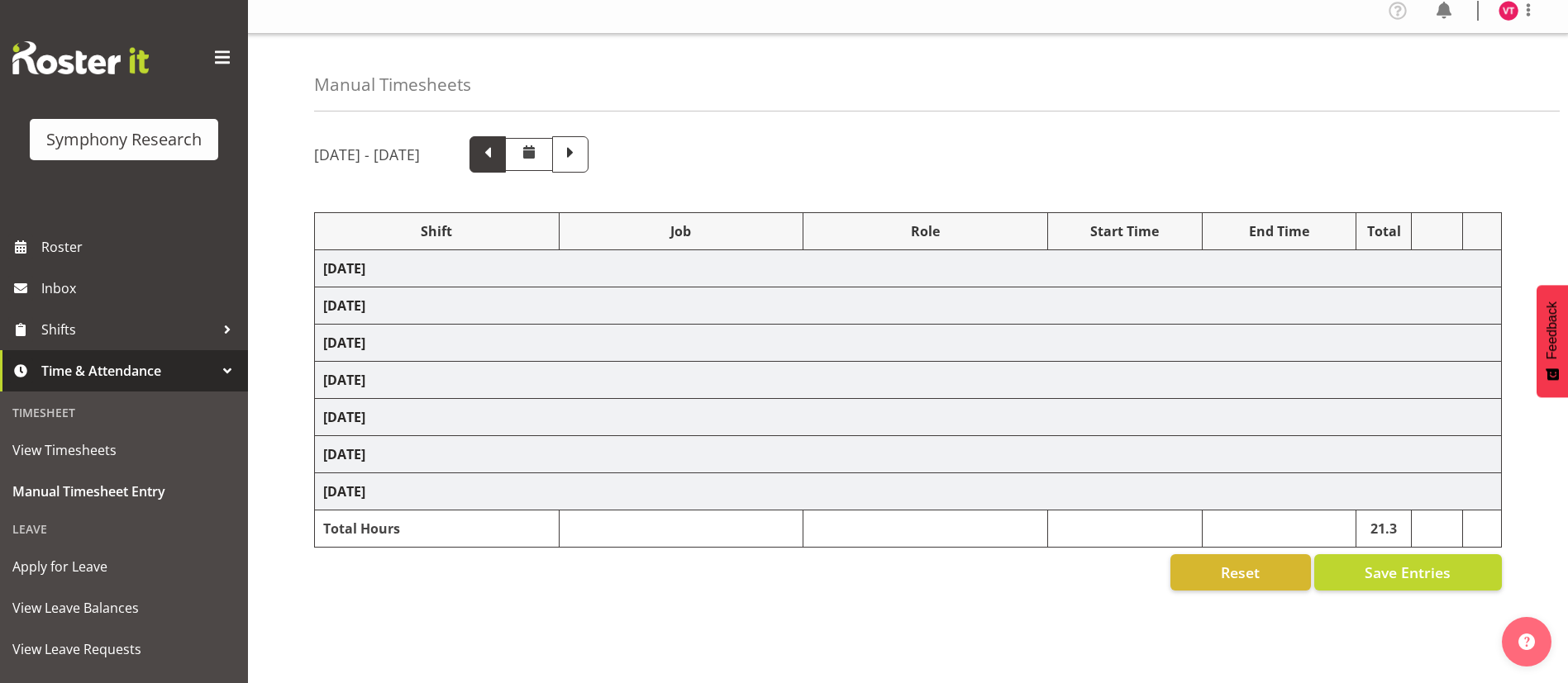
select select "10587"
select select "47"
select select "56692"
select select "10499"
select select "47"
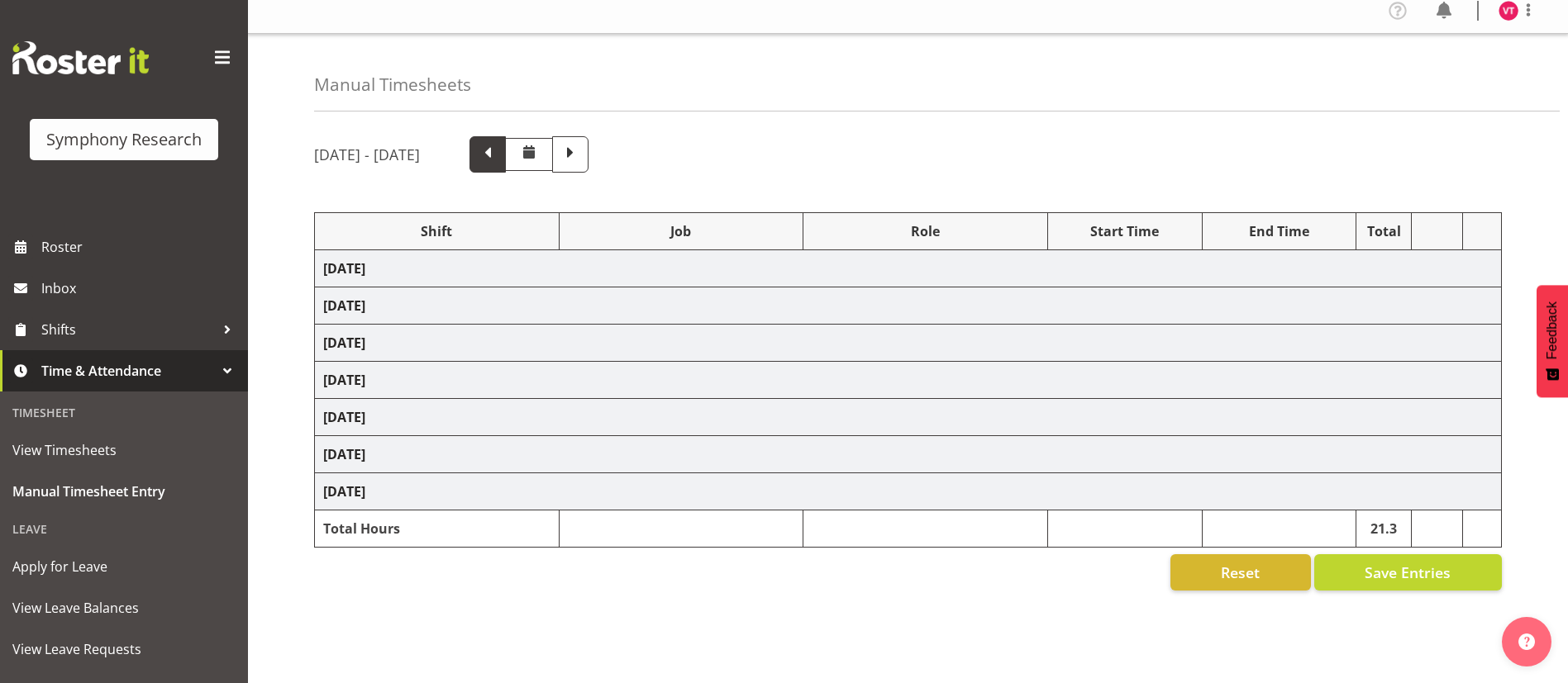
select select "81741"
select select "10499"
select select "47"
select select "81561"
select select "10587"
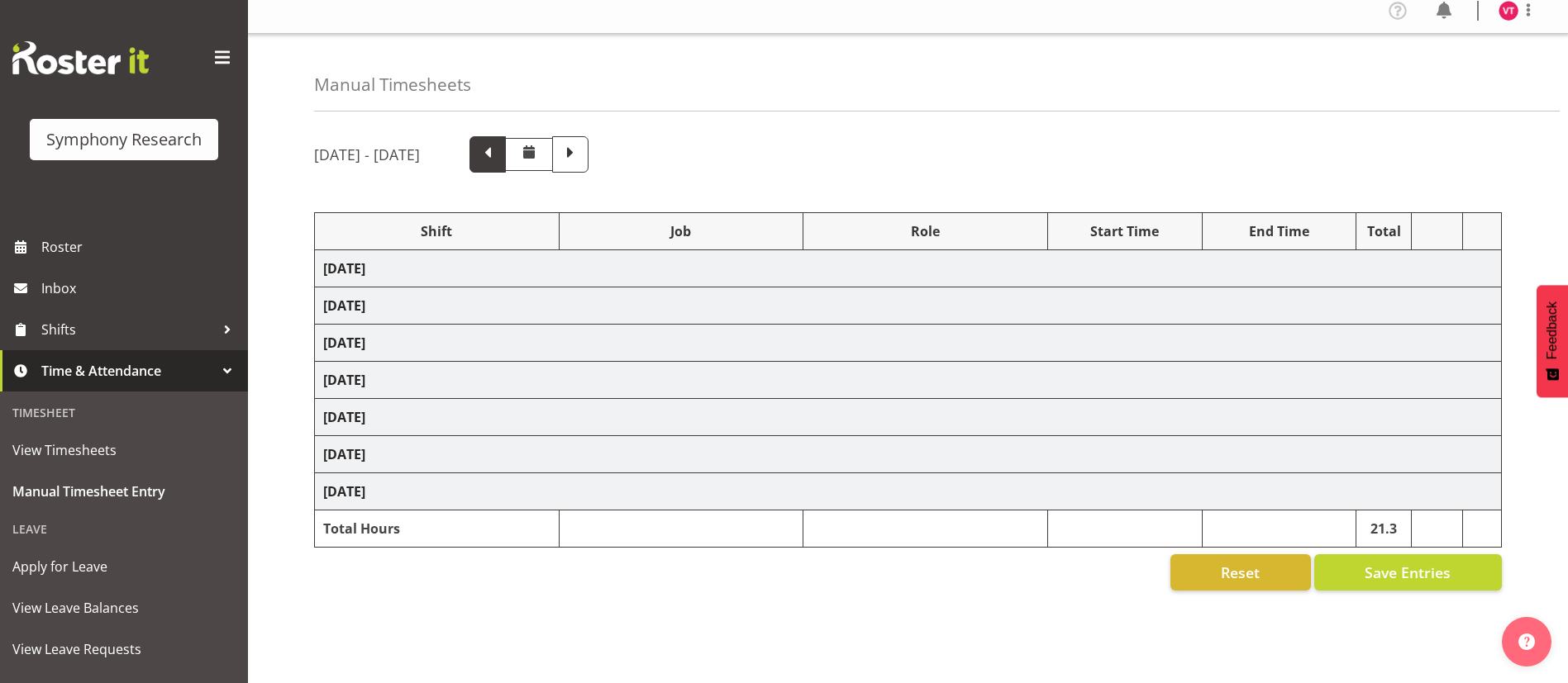
select select "47"
select select "56692"
select select "10499"
select select "47"
select select "81741"
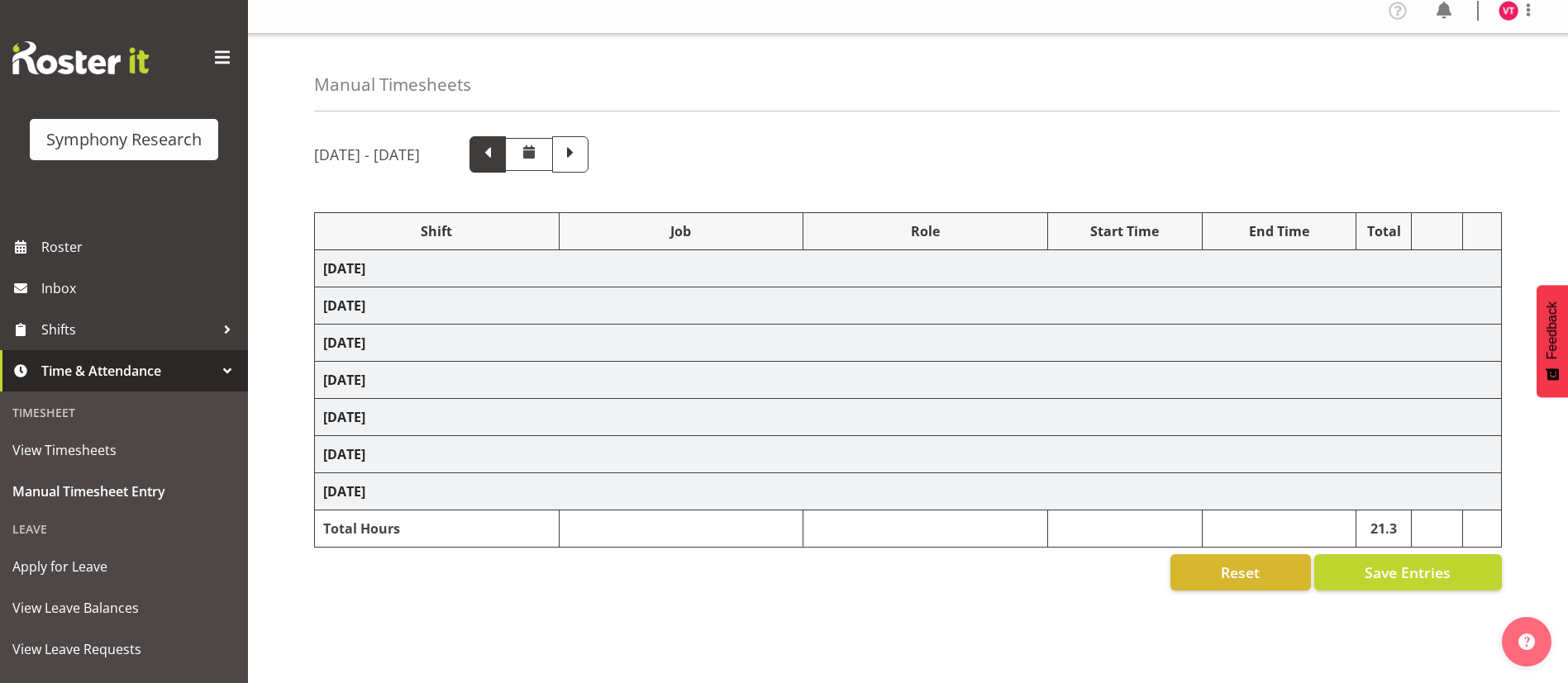
select select "10499"
select select "47"
select select "41604"
select select "10527"
select select "47"
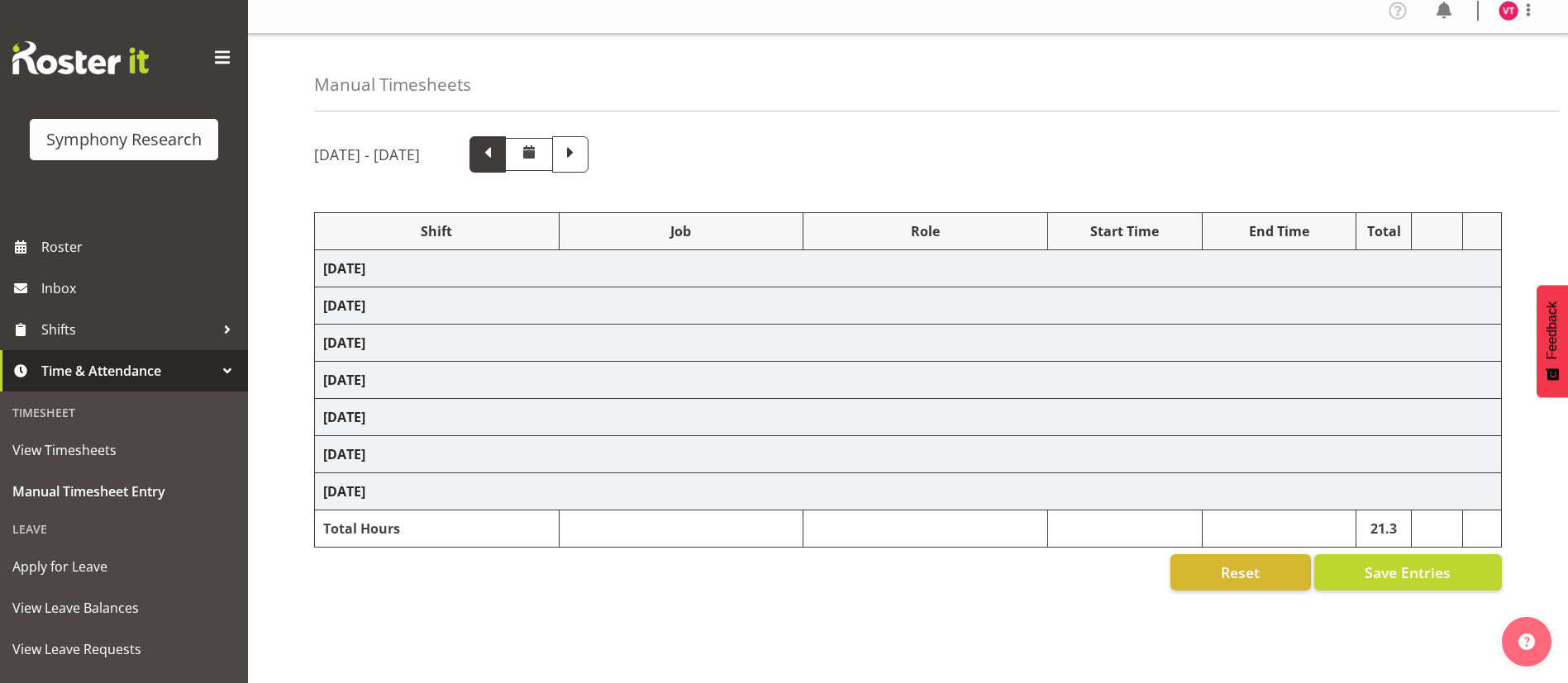
select select "56692"
select select "10499"
select select "47"
select select "56692"
select select "10499"
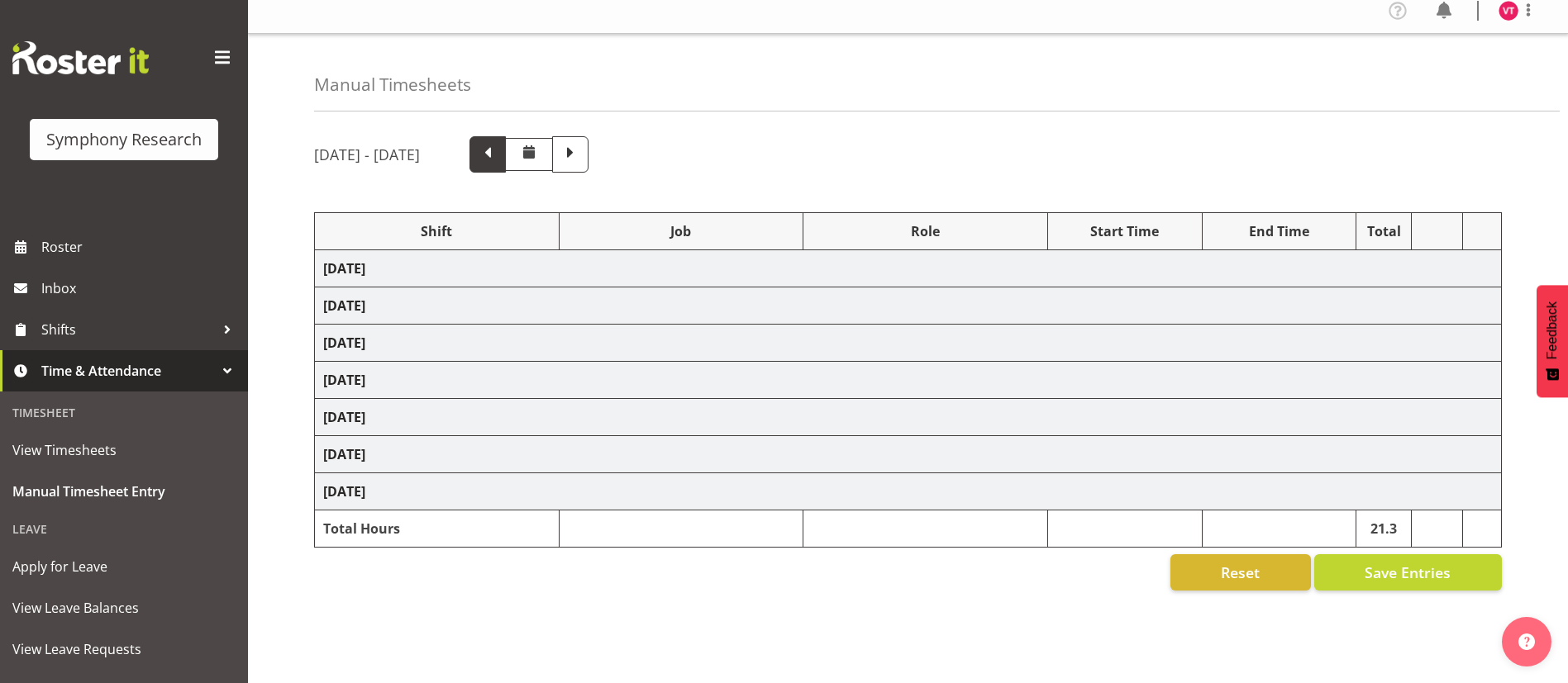
select select "47"
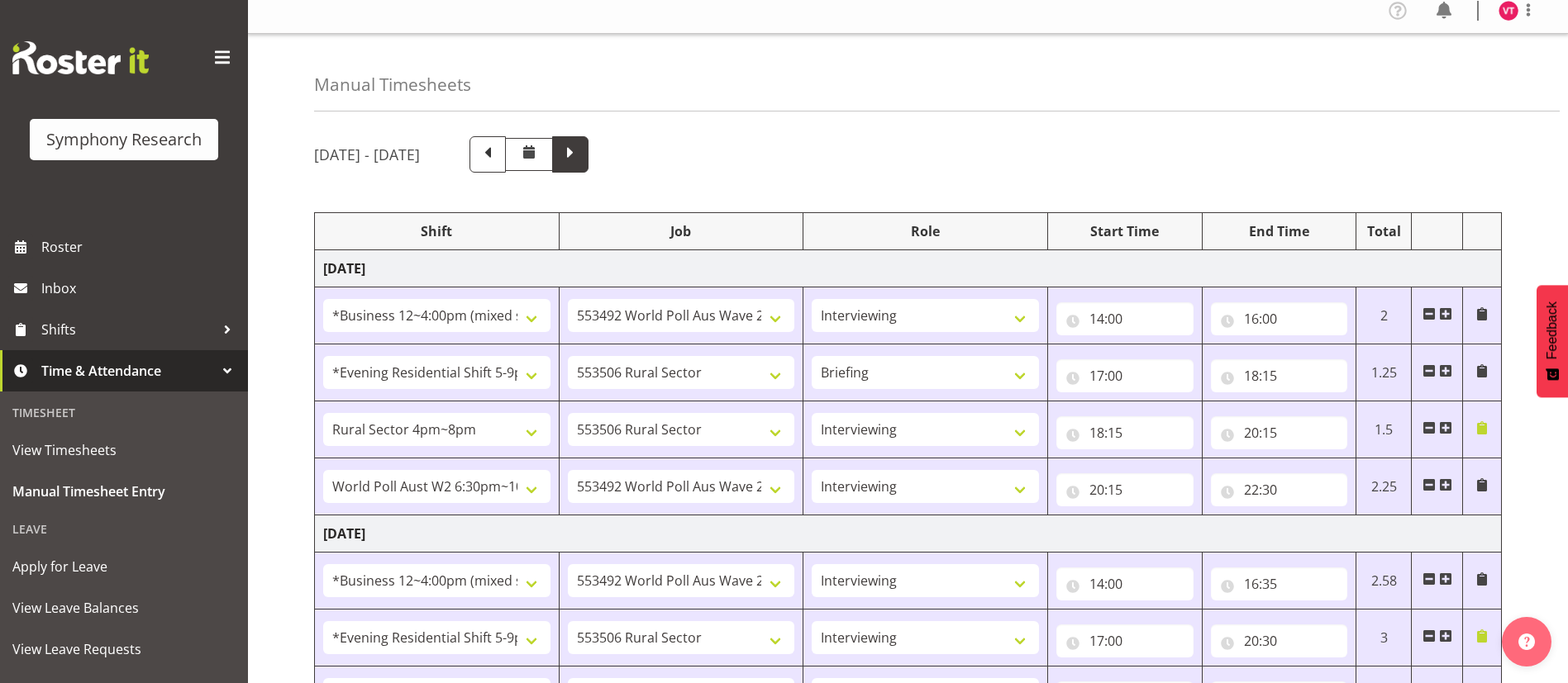
click at [581, 149] on span at bounding box center [571, 153] width 21 height 21
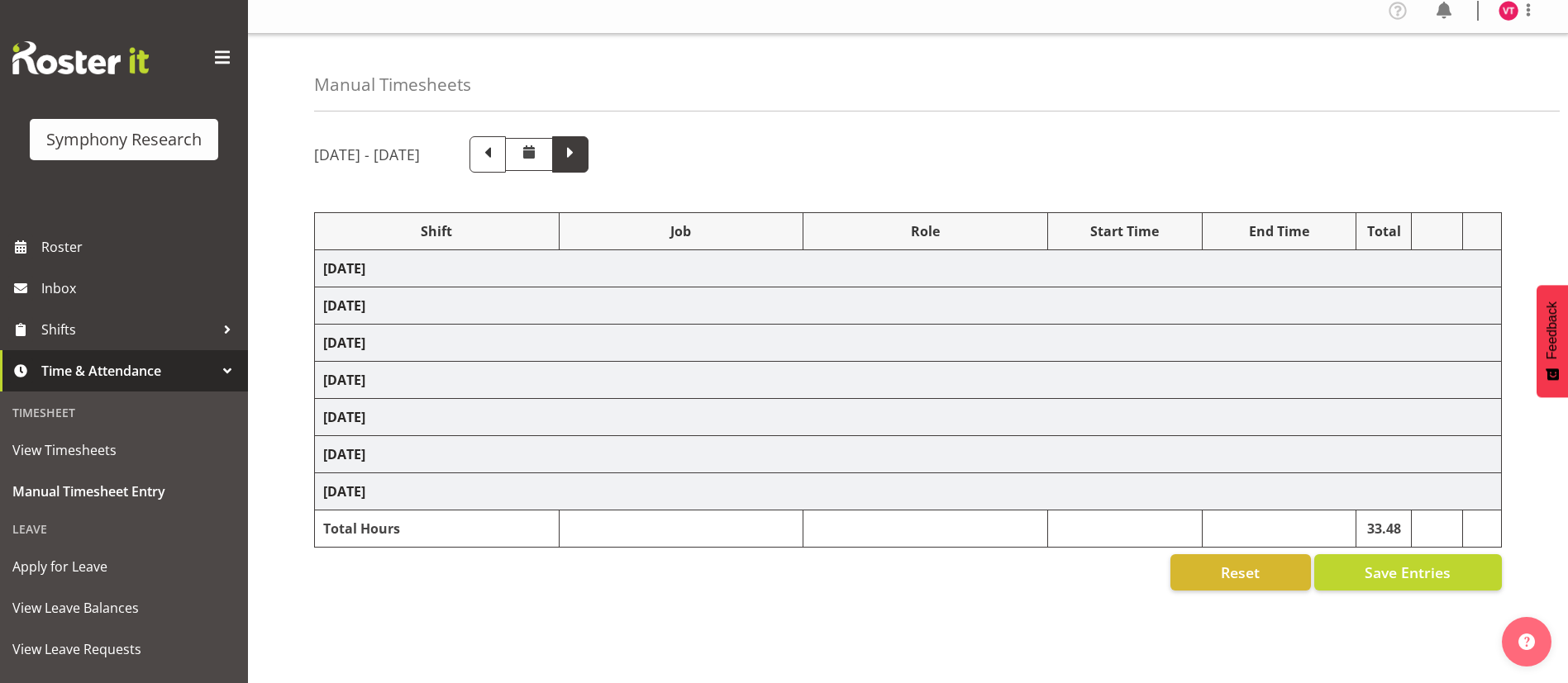
select select "81741"
select select "10499"
select select "47"
select select "48116"
select select "10587"
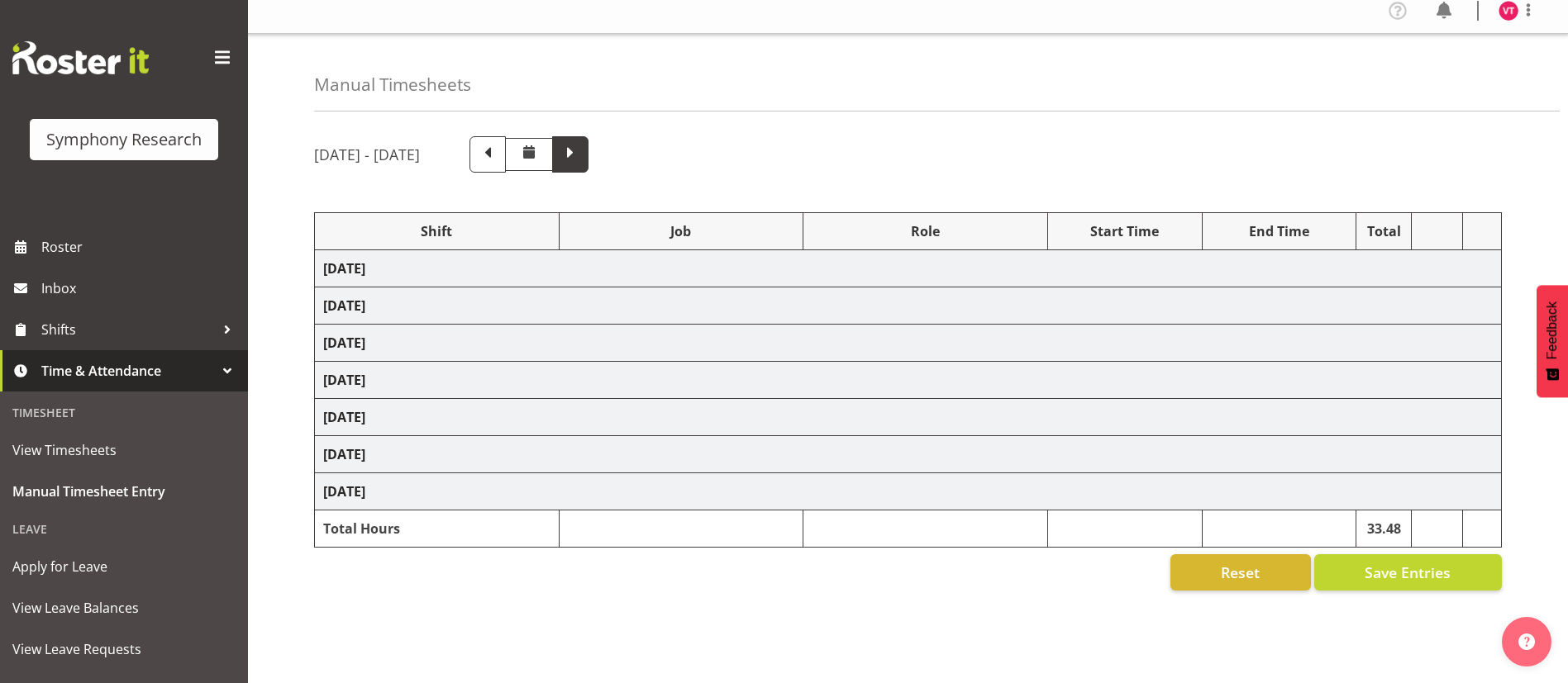
select select "47"
select select "48116"
select select "10499"
select select "47"
select select "57511"
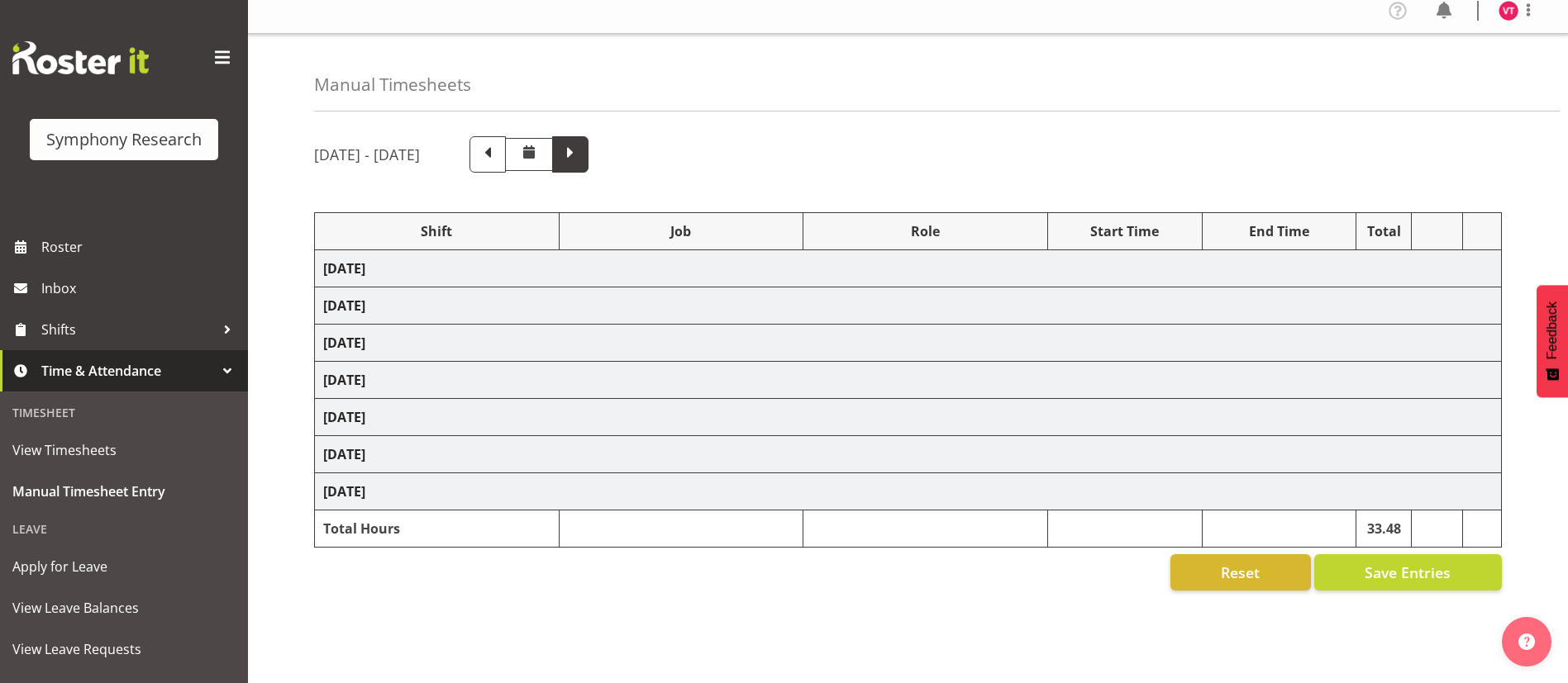
select select "10499"
select select "47"
select select "48116"
select select "10587"
select select "47"
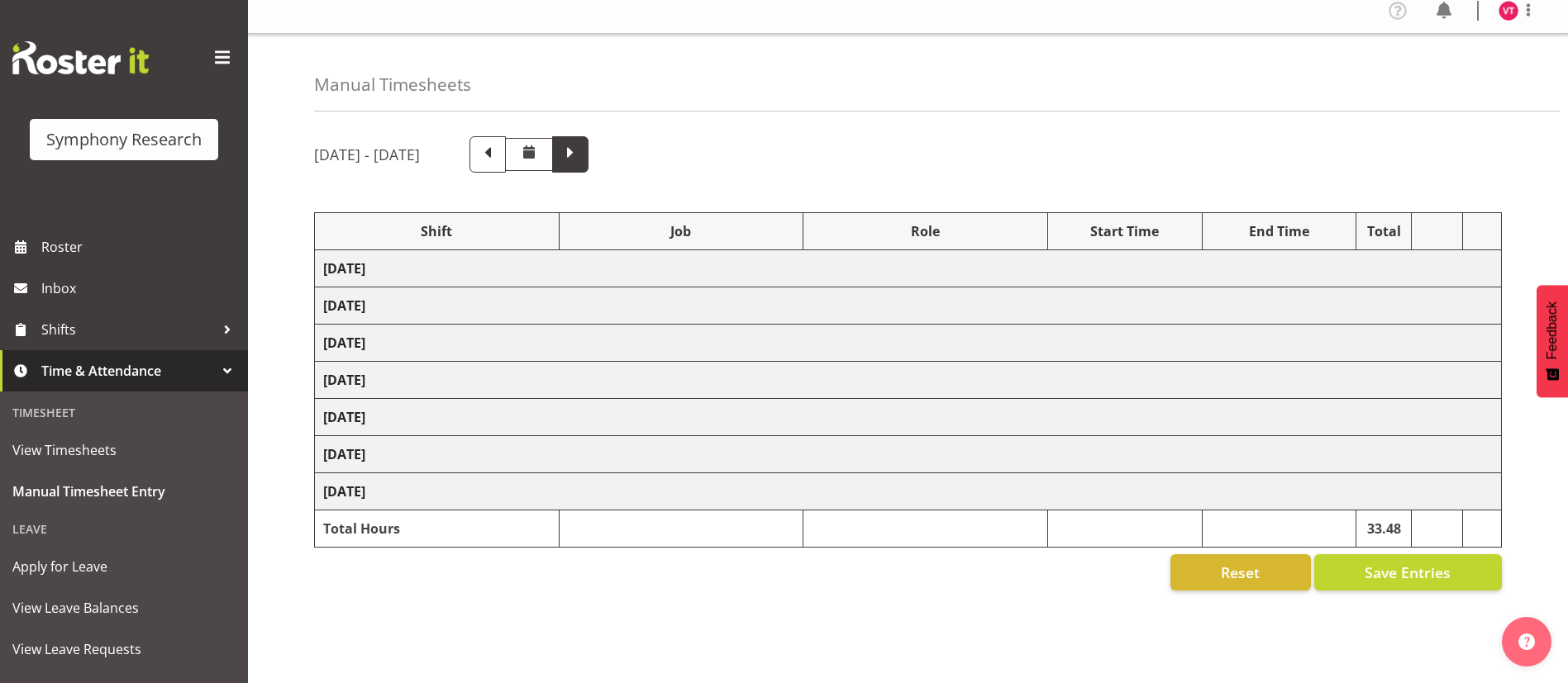
select select "56692"
select select "10499"
select select "47"
select select "81741"
select select "10587"
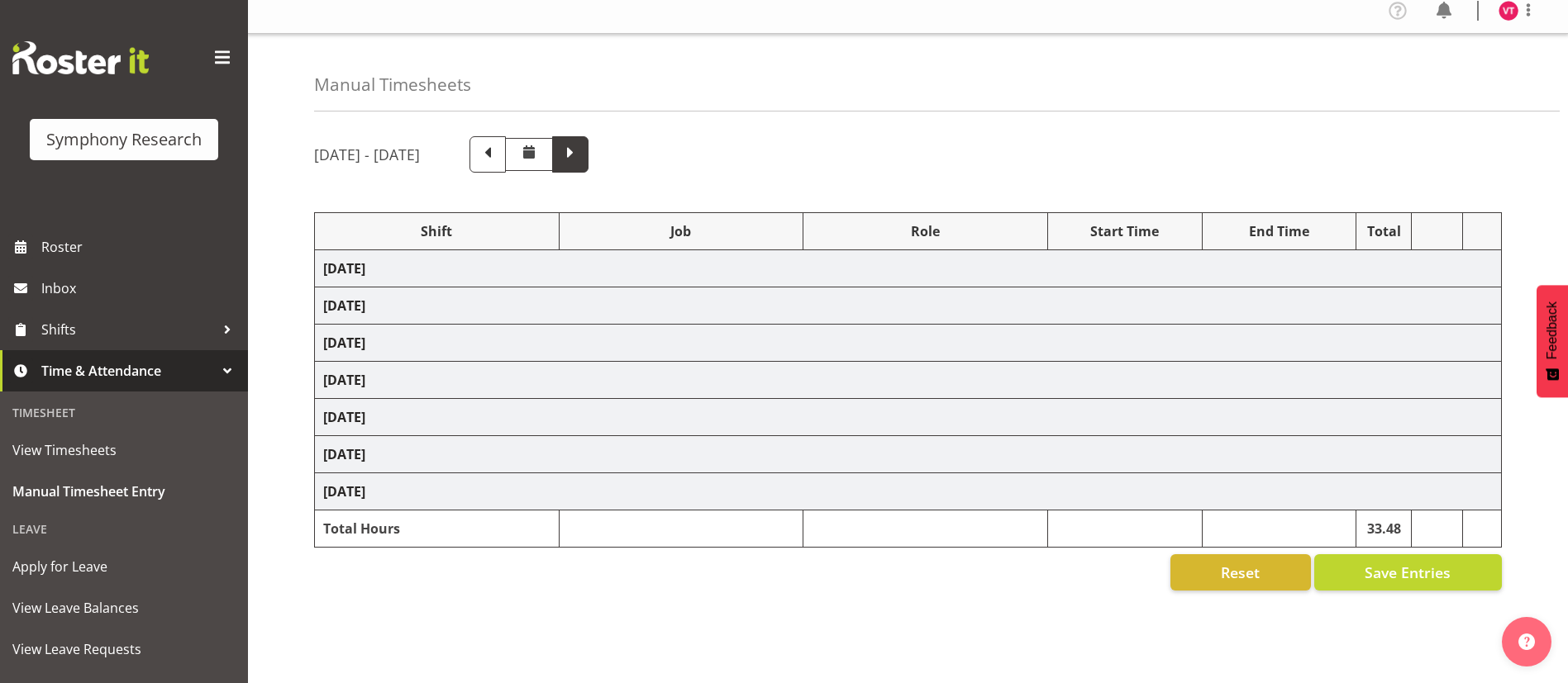
select select "47"
select select "48116"
select select "10587"
select select "47"
select select "56692"
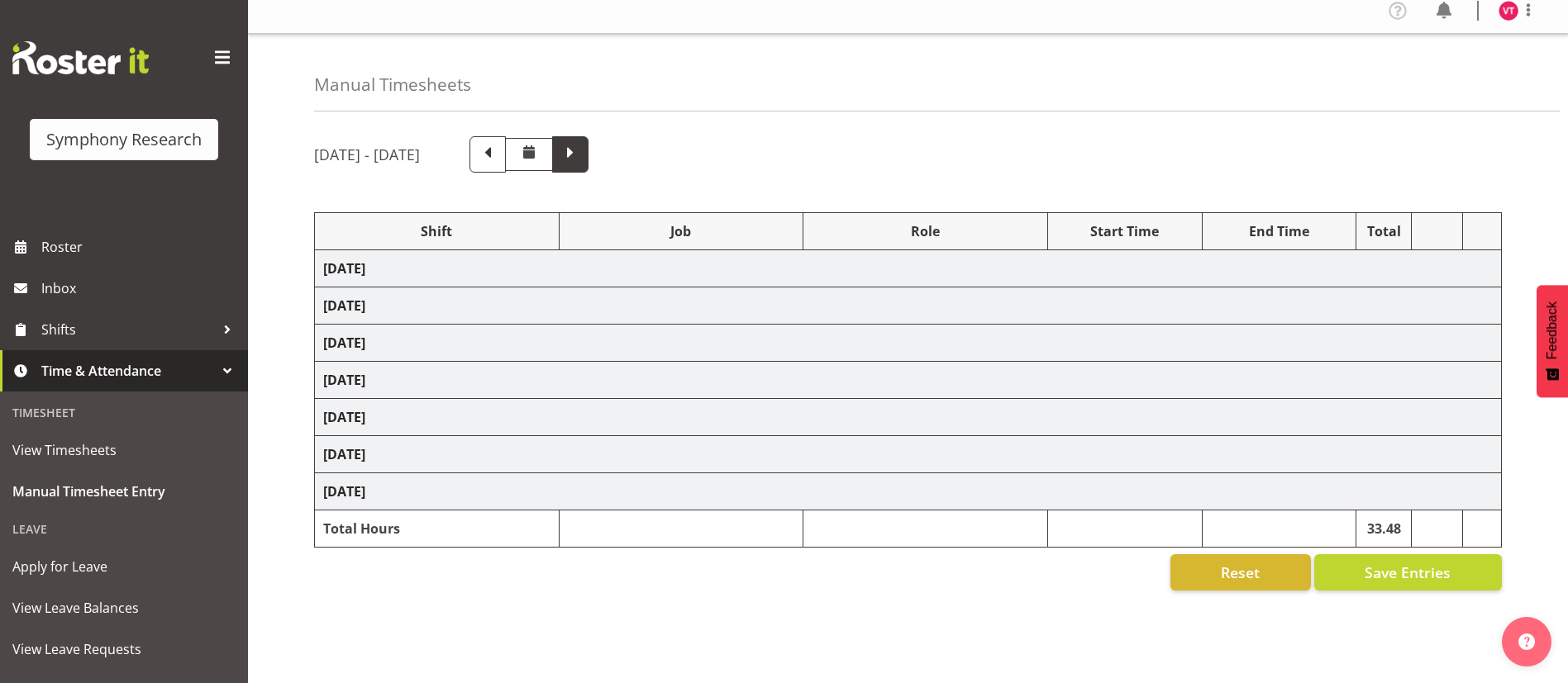
select select "10499"
select select "47"
select select "81741"
select select "10587"
select select "47"
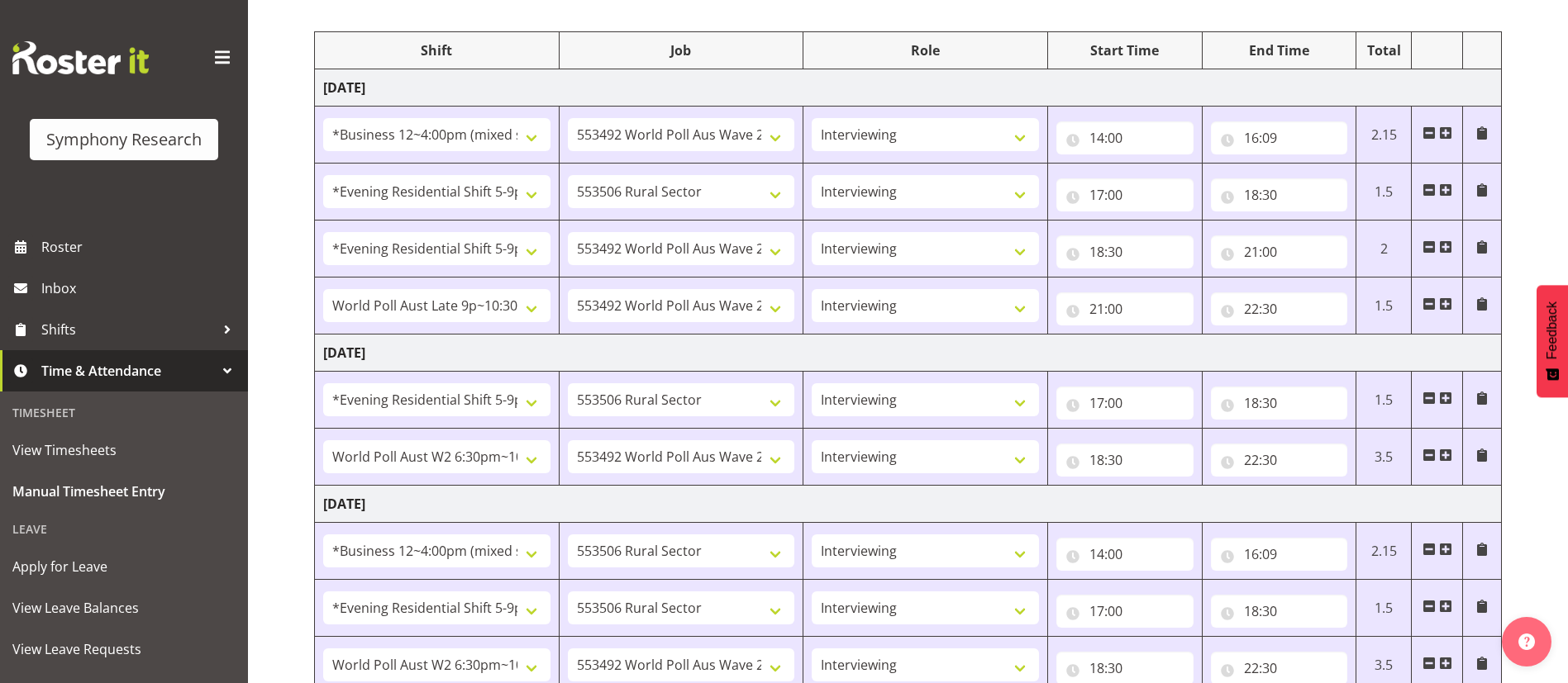
scroll to position [0, 0]
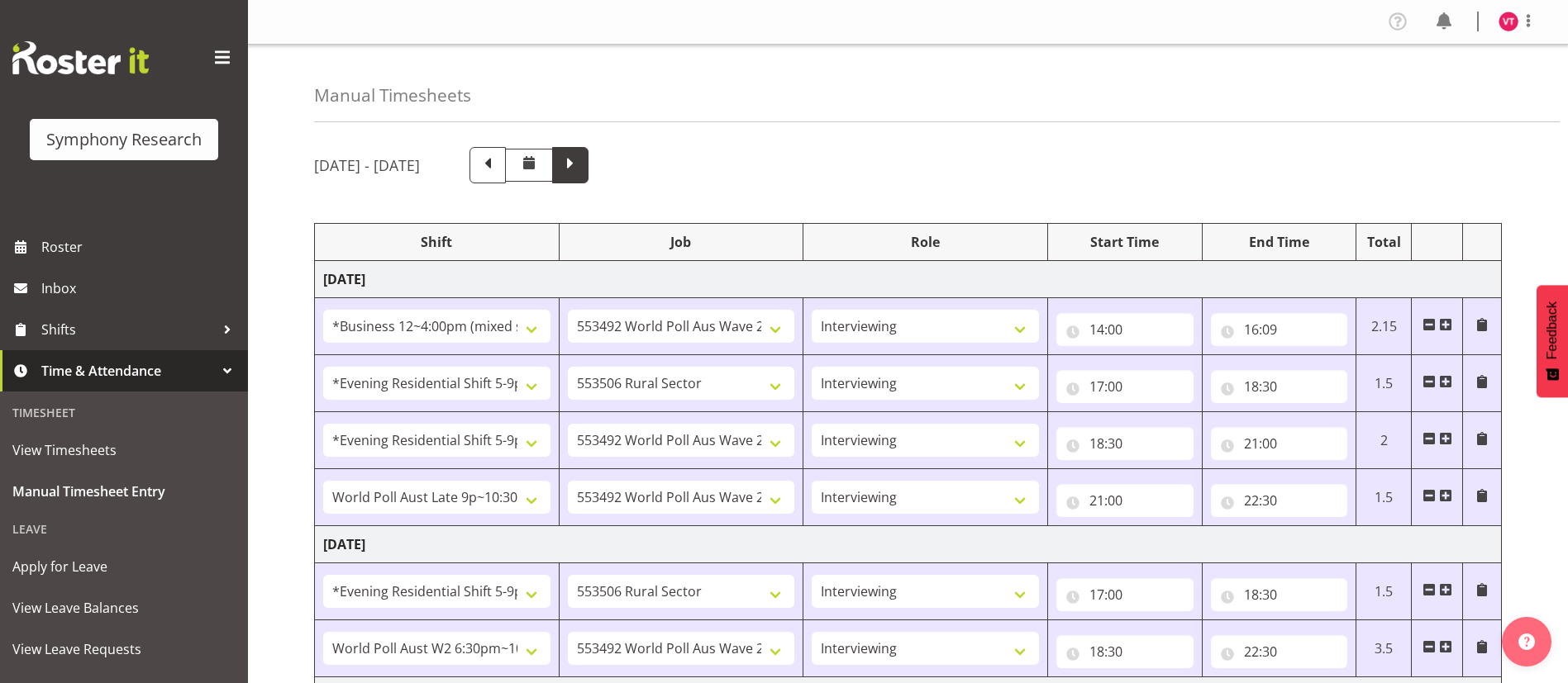
click at [581, 166] on span at bounding box center [571, 163] width 21 height 21
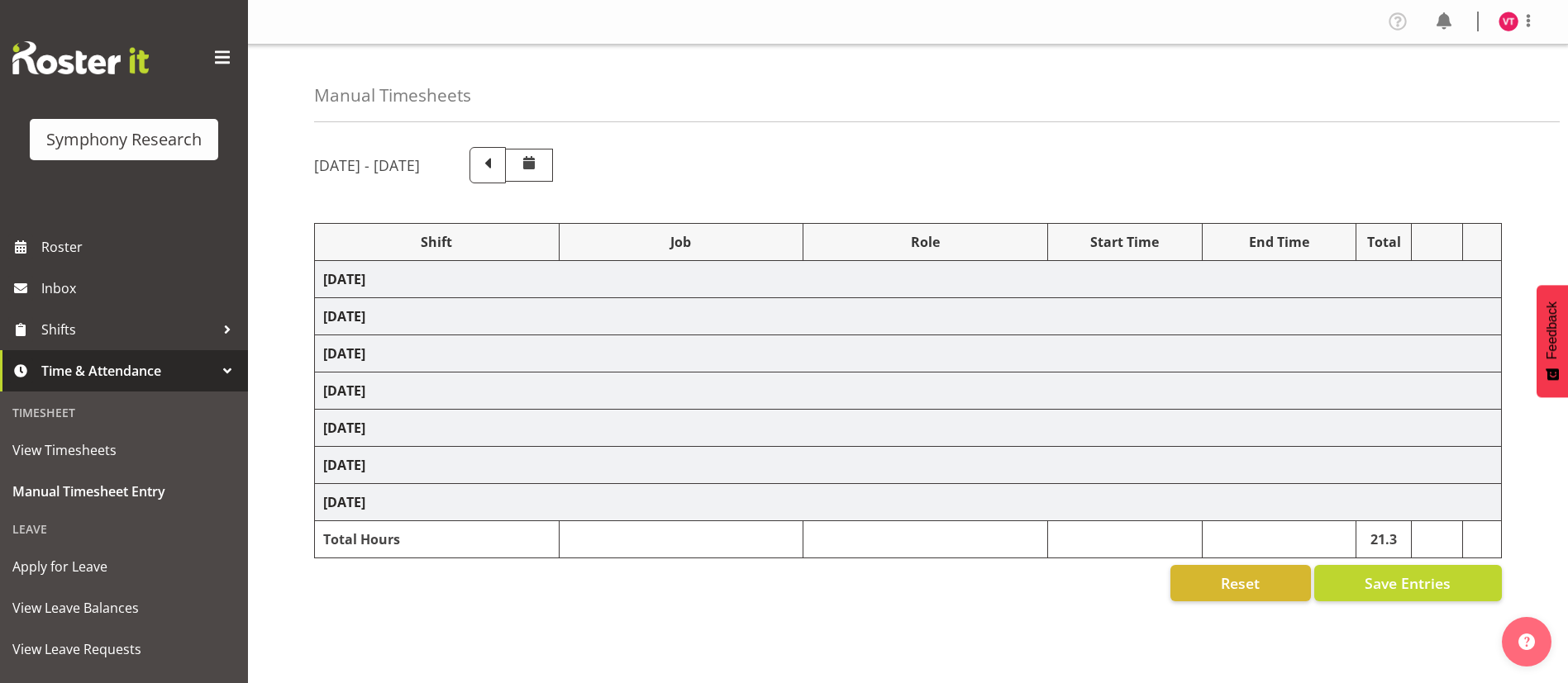
select select "81741"
select select "10587"
select select "47"
select select "48116"
select select "10499"
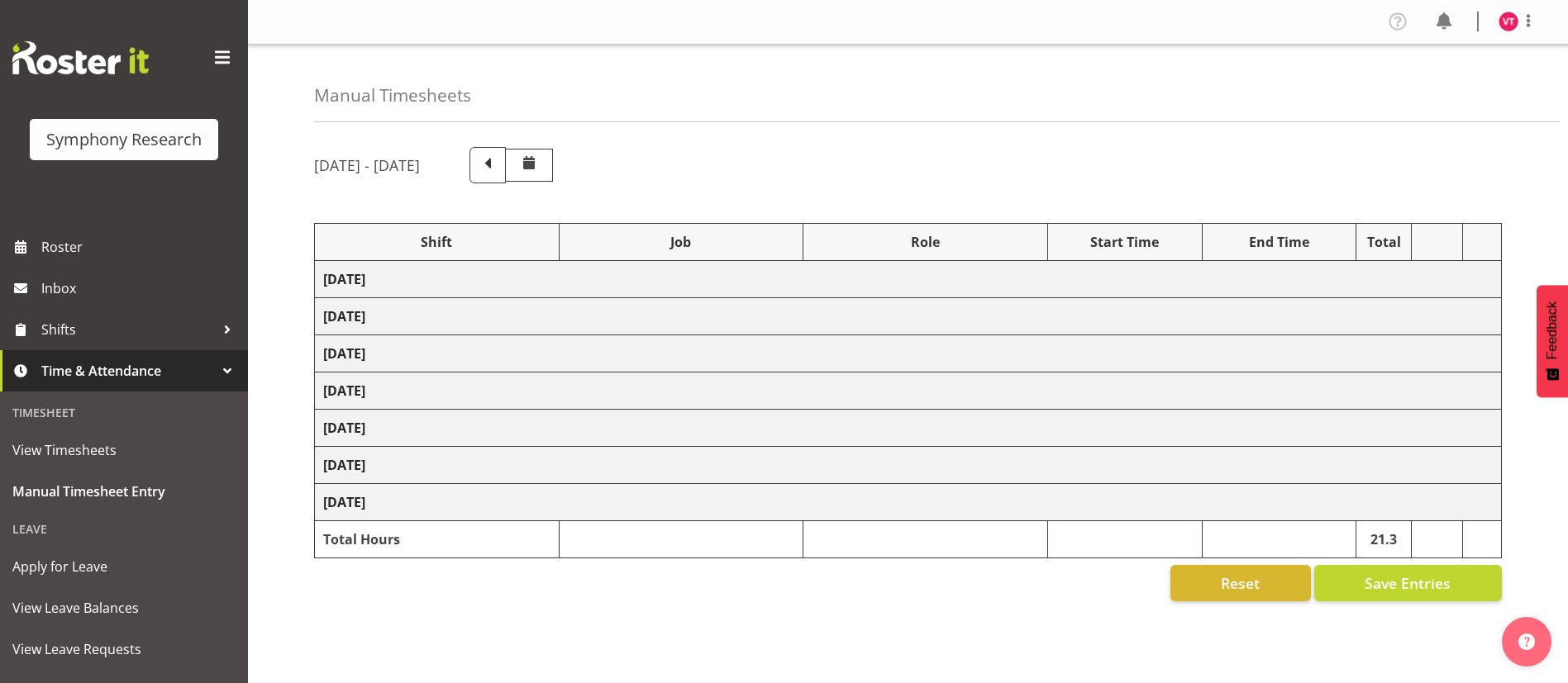
select select "47"
select select "57511"
select select "10499"
select select "47"
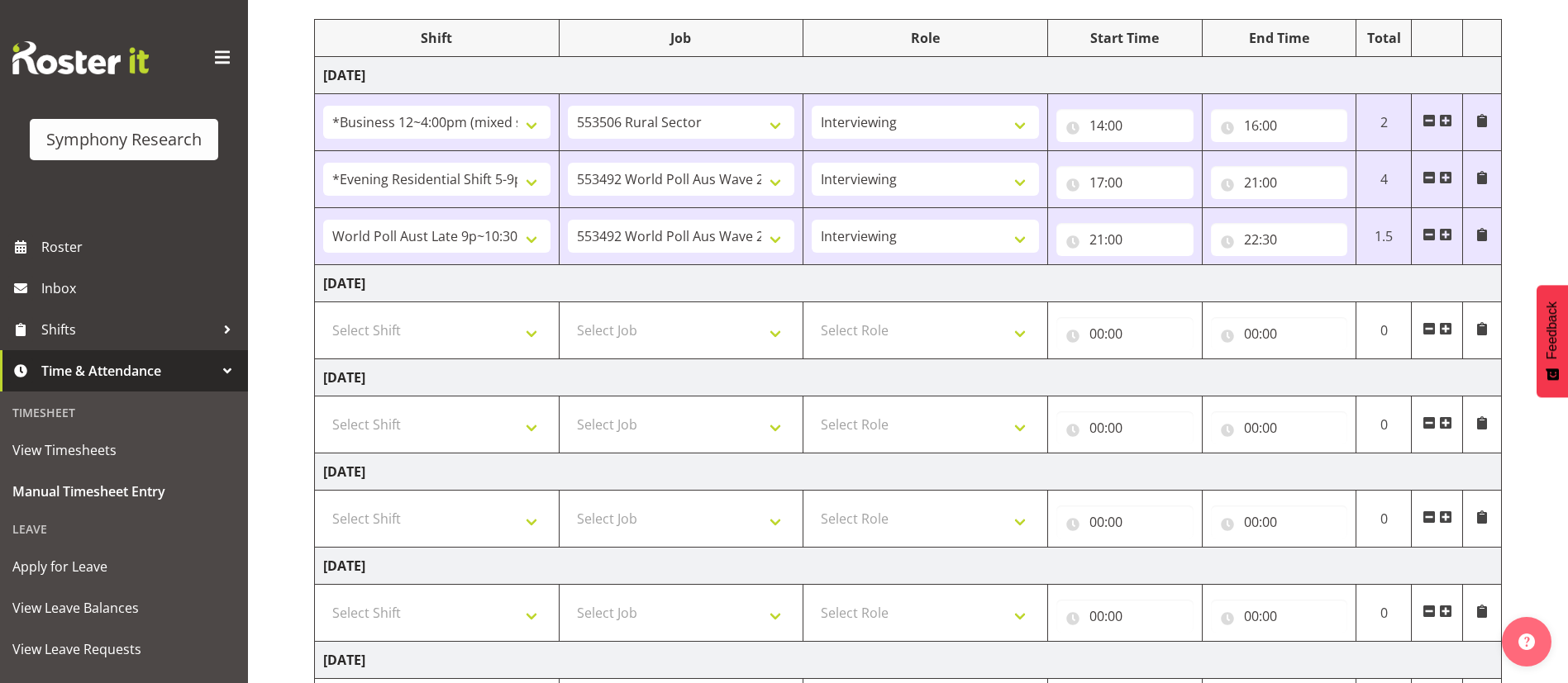
scroll to position [201, 0]
